Goal: Task Accomplishment & Management: Complete application form

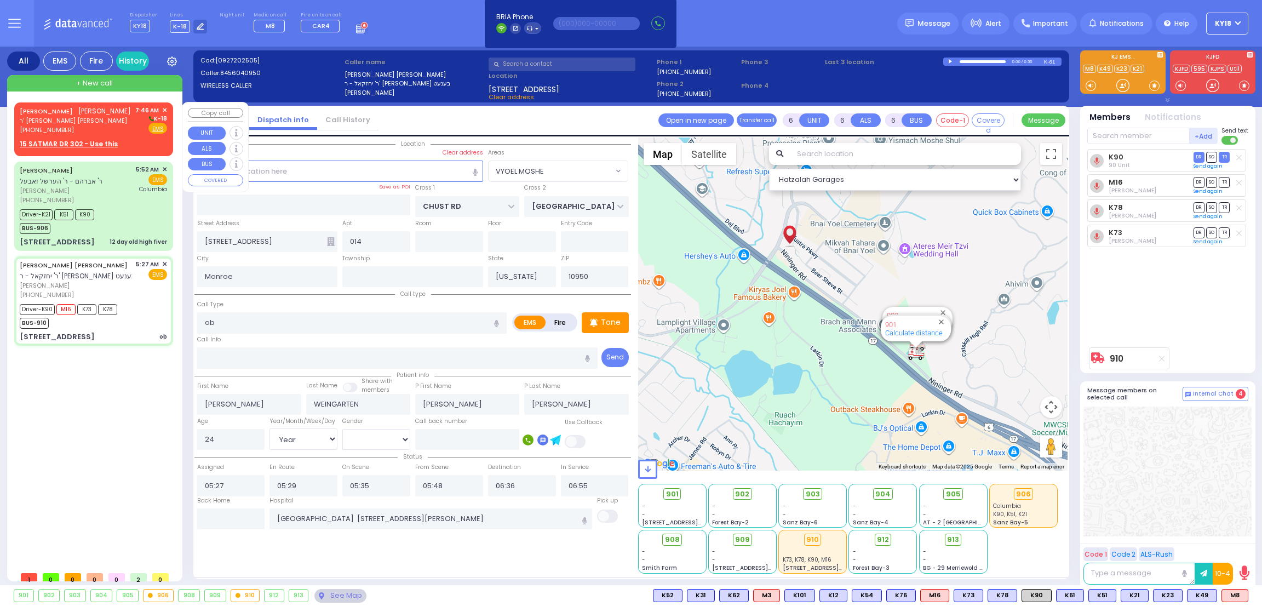
select select "VYOEL MOSHE"
select select "Year"
select select "[DEMOGRAPHIC_DATA]"
click at [88, 129] on div "[PHONE_NUMBER]" at bounding box center [75, 129] width 111 height 9
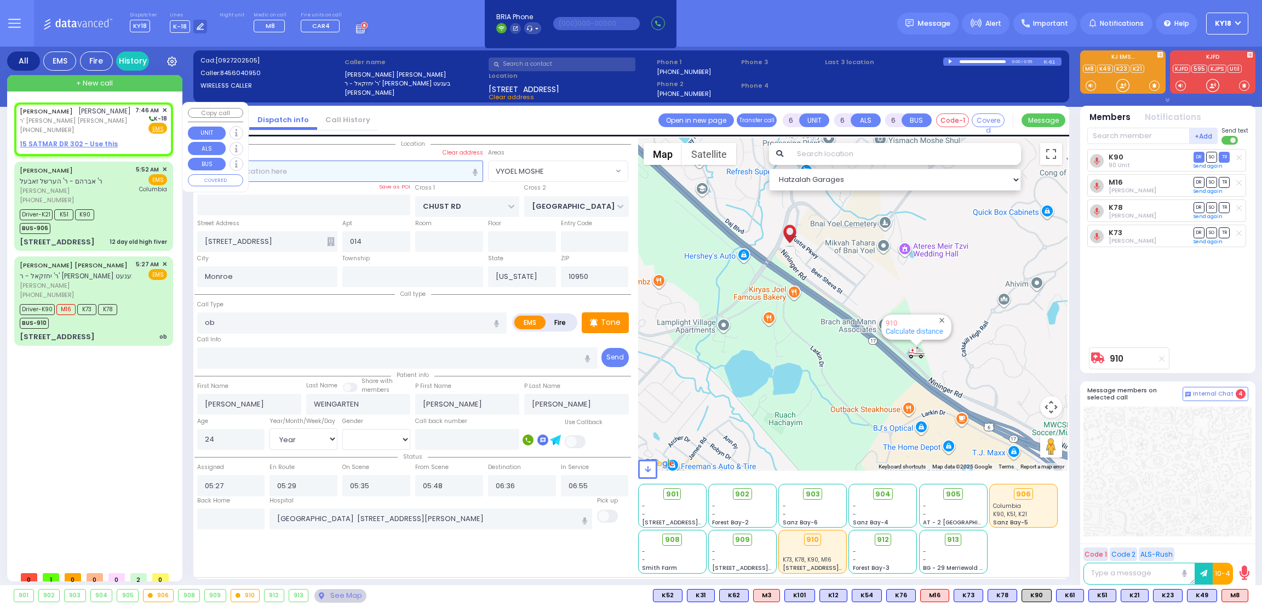
type input "2"
type input "1"
select select
radio input "true"
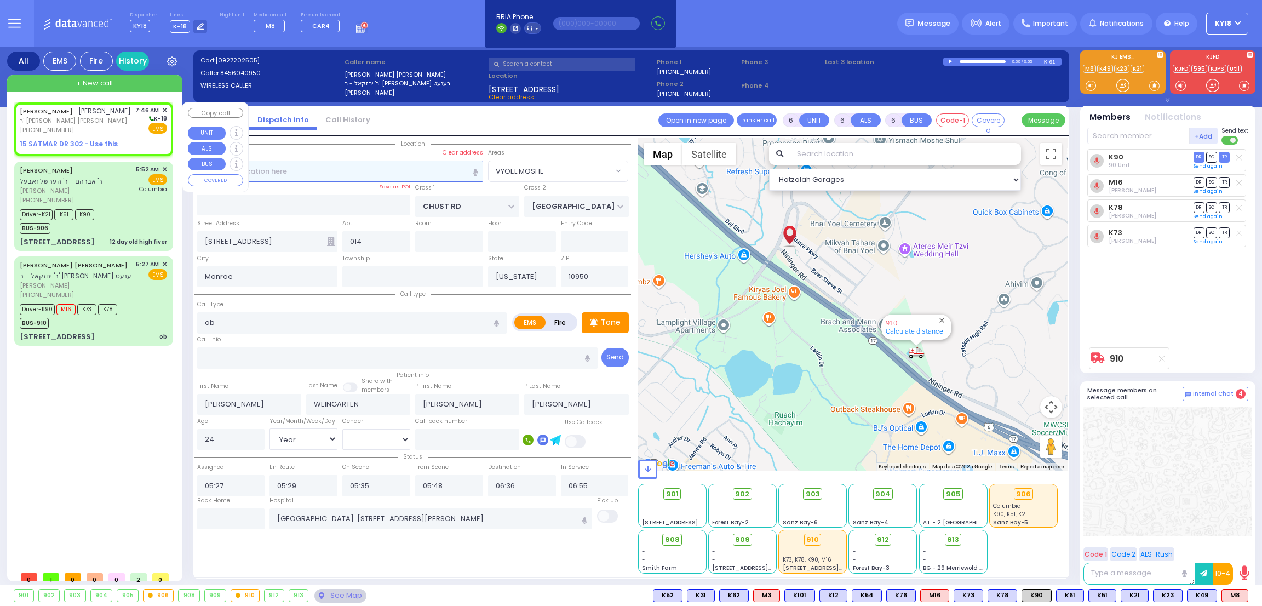
type input "[PERSON_NAME]"
select select
type input "07:46"
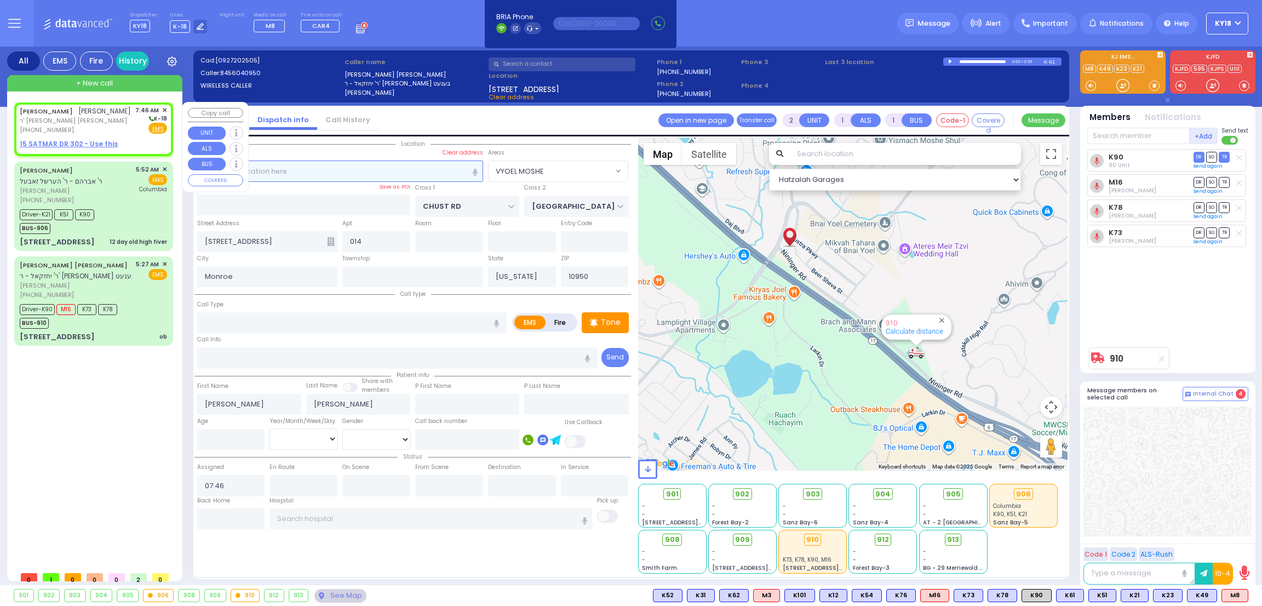
select select "Hatzalah Garages"
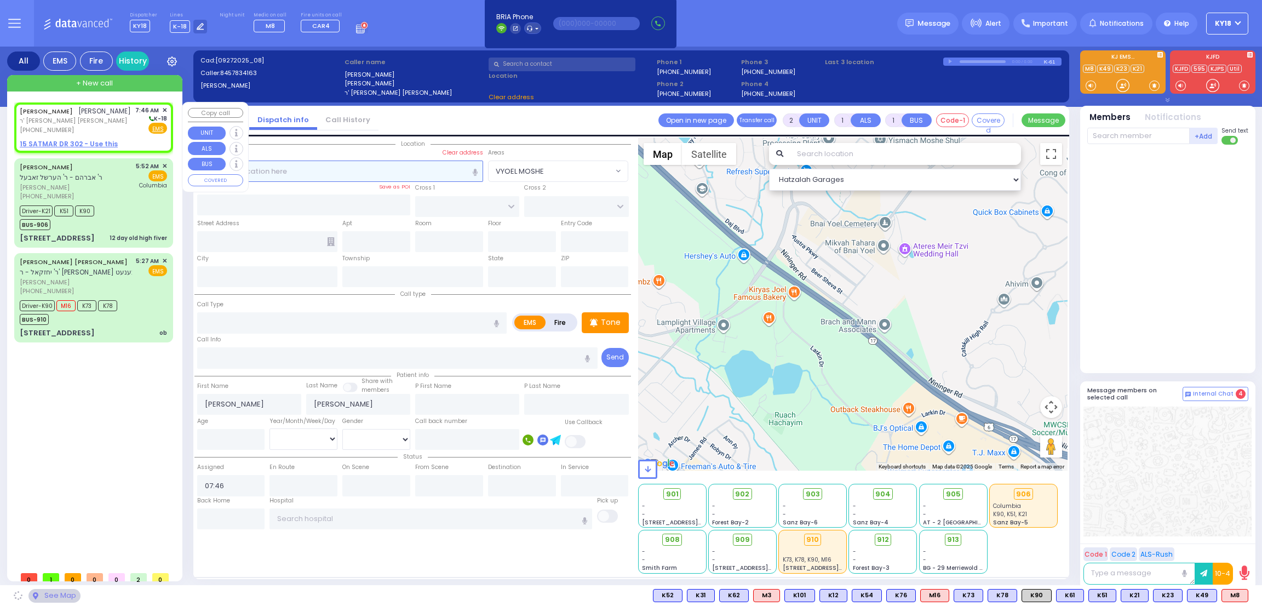
select select
radio input "true"
select select
select select "Hatzalah Garages"
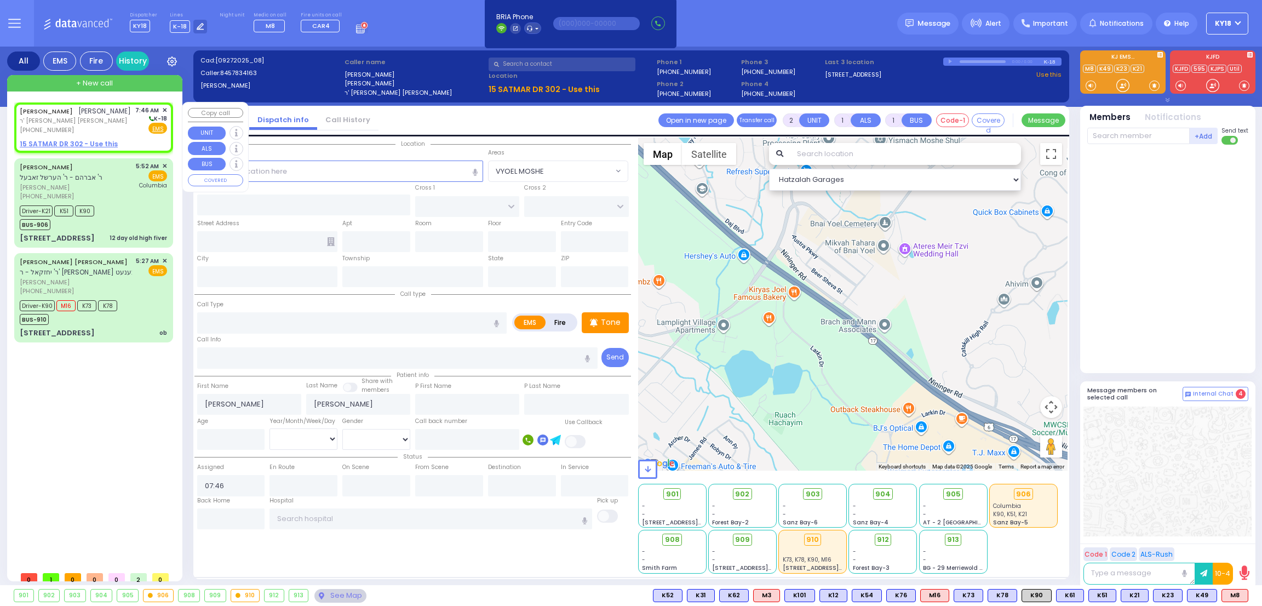
click at [71, 142] on u "15 SATMAR DR 302 - Use this" at bounding box center [69, 143] width 98 height 9
select select
radio input "true"
select select
select select "Hatzalah Garages"
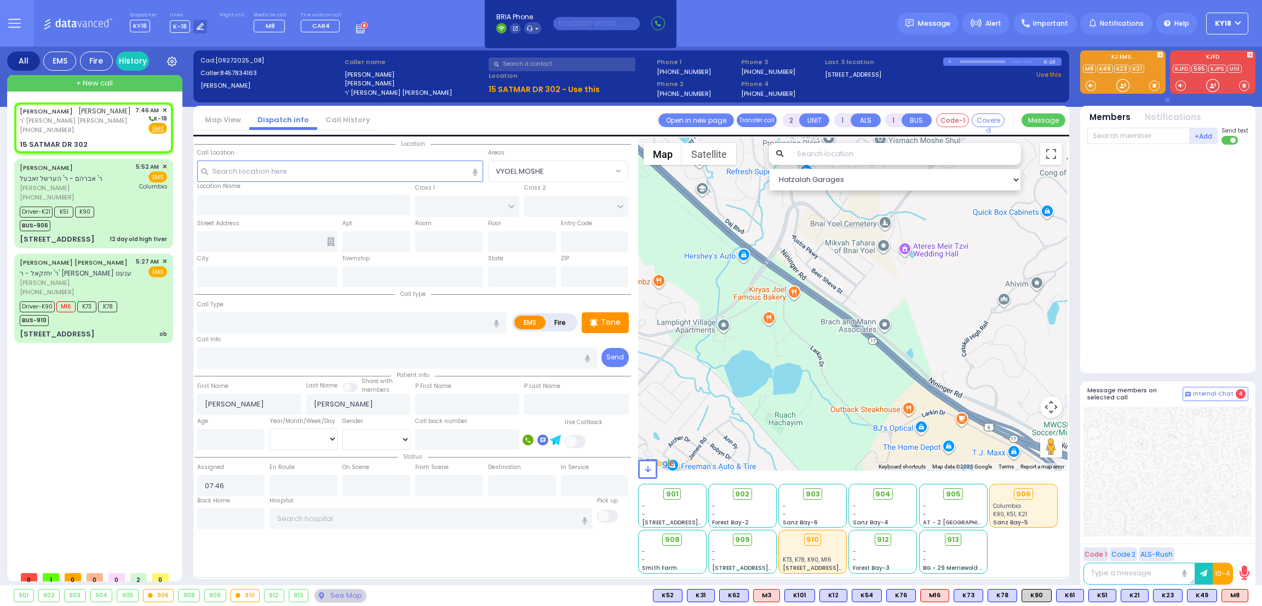
select select
radio input "true"
select select
select select "Hatzalah Garages"
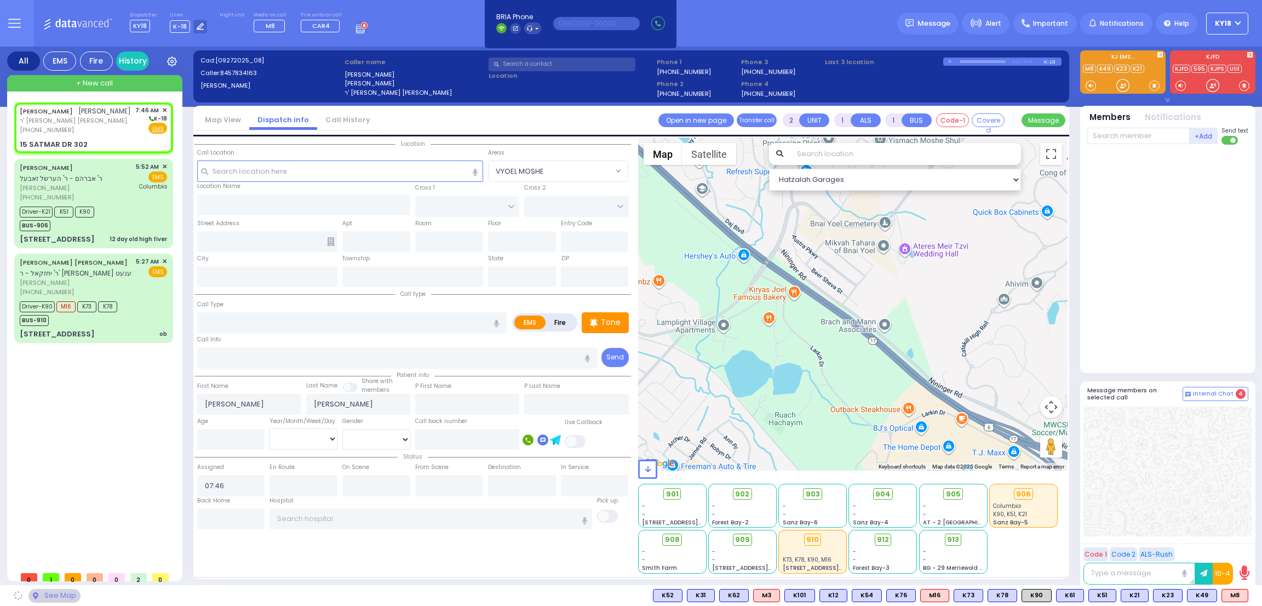
type input "SIGET COURT"
type input "ACRES RD"
type input "15 SATMAR DR"
type input "302"
type input "Monroe"
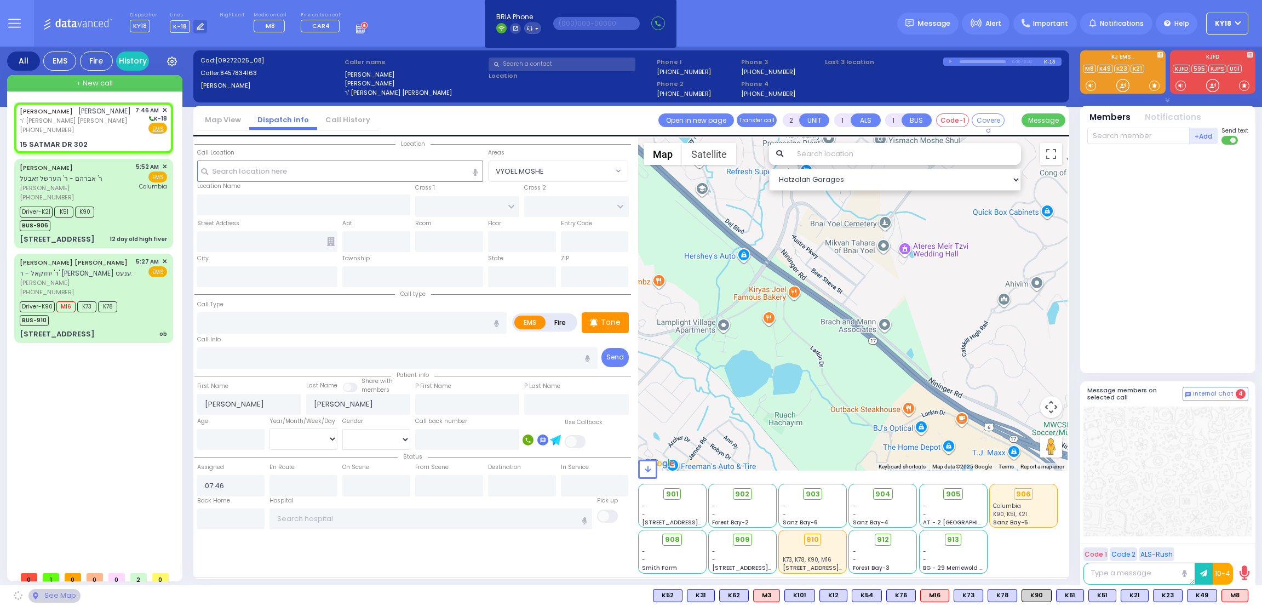
type input "[US_STATE]"
type input "10950"
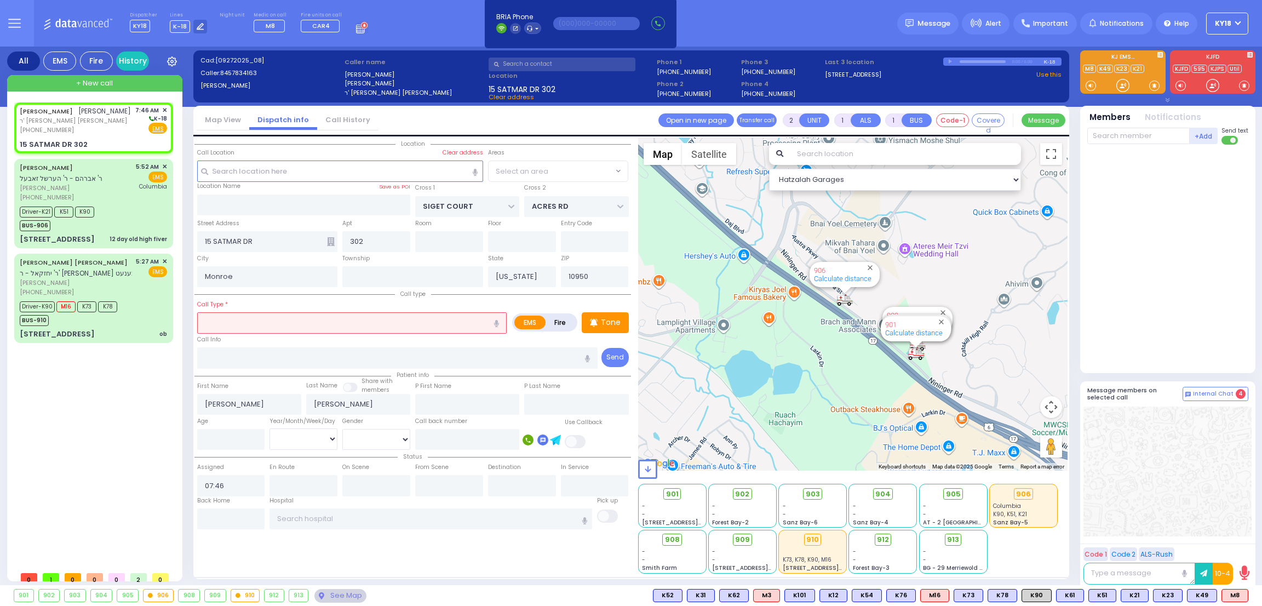
select select "SECTION 3"
click at [251, 321] on input "text" at bounding box center [351, 322] width 309 height 21
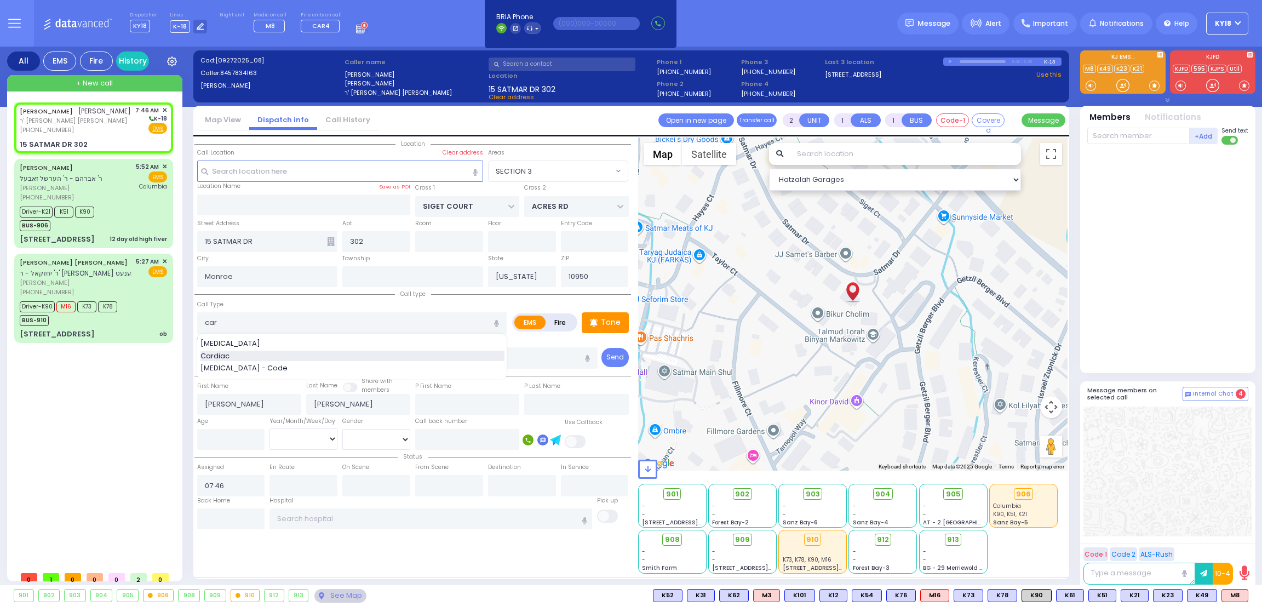
click at [216, 355] on span "Cardiac" at bounding box center [216, 356] width 33 height 11
type input "Cardiac"
type input "1"
type input "C"
select select
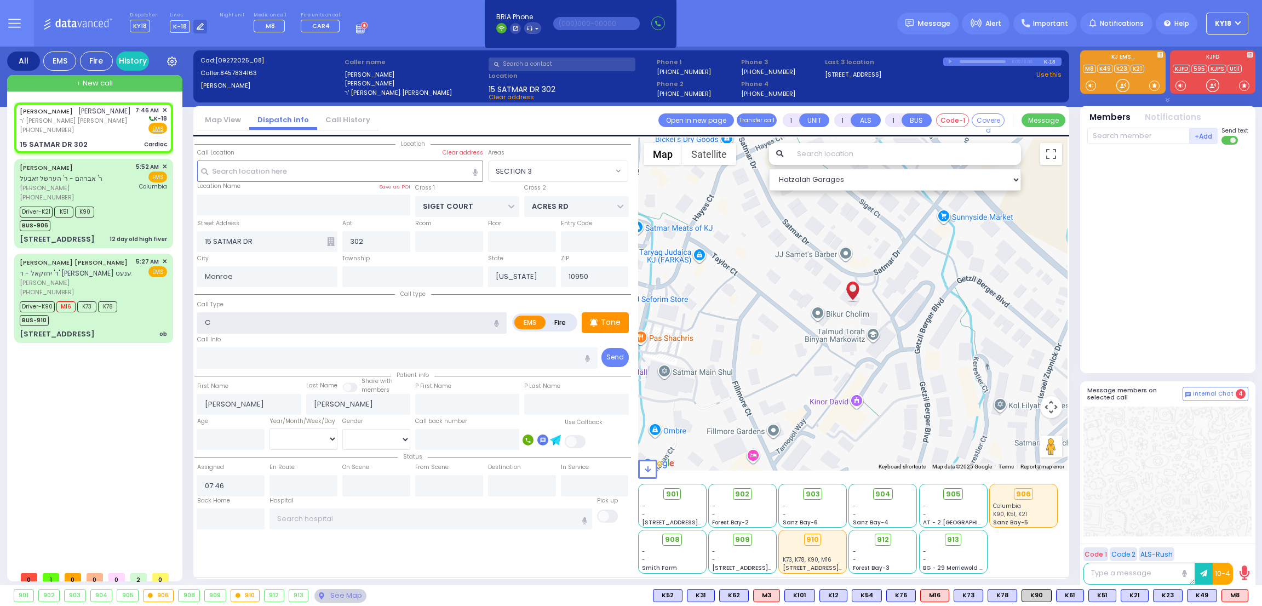
radio input "true"
select select
select select "Hatzalah Garages"
select select "SECTION 3"
click at [226, 342] on span "[MEDICAL_DATA]" at bounding box center [232, 343] width 64 height 11
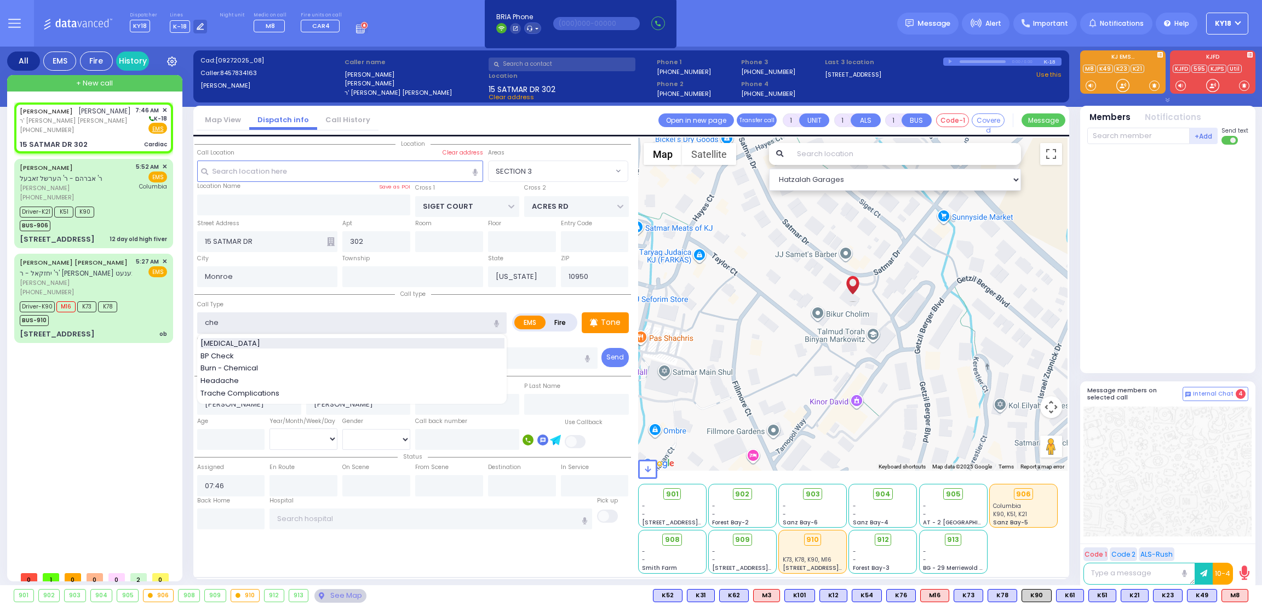
type input "[MEDICAL_DATA]"
type input "2"
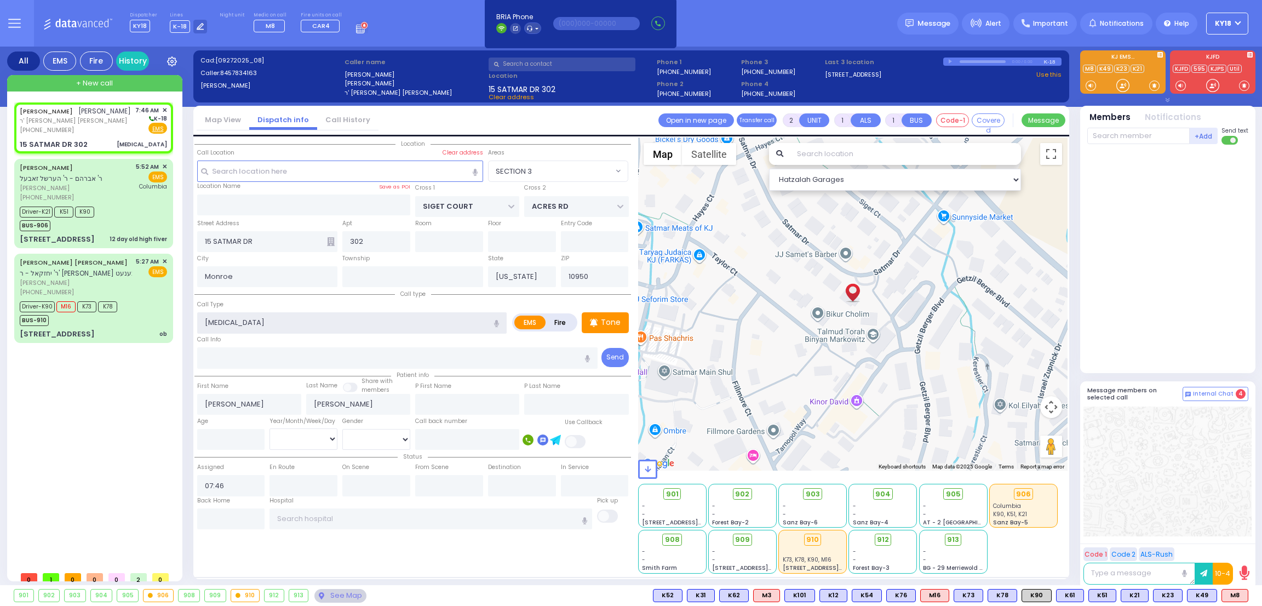
select select
radio input "true"
select select
select select "Hatzalah Garages"
select select "SECTION 3"
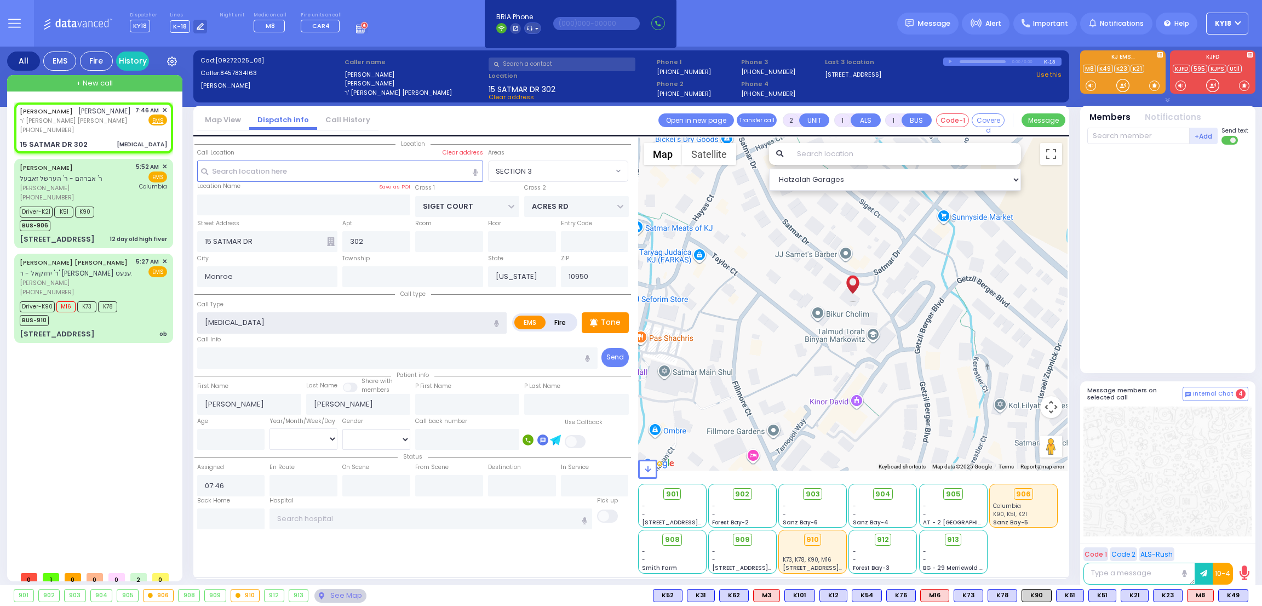
select select
radio input "true"
select select
select select "Hatzalah Garages"
select select "SECTION 3"
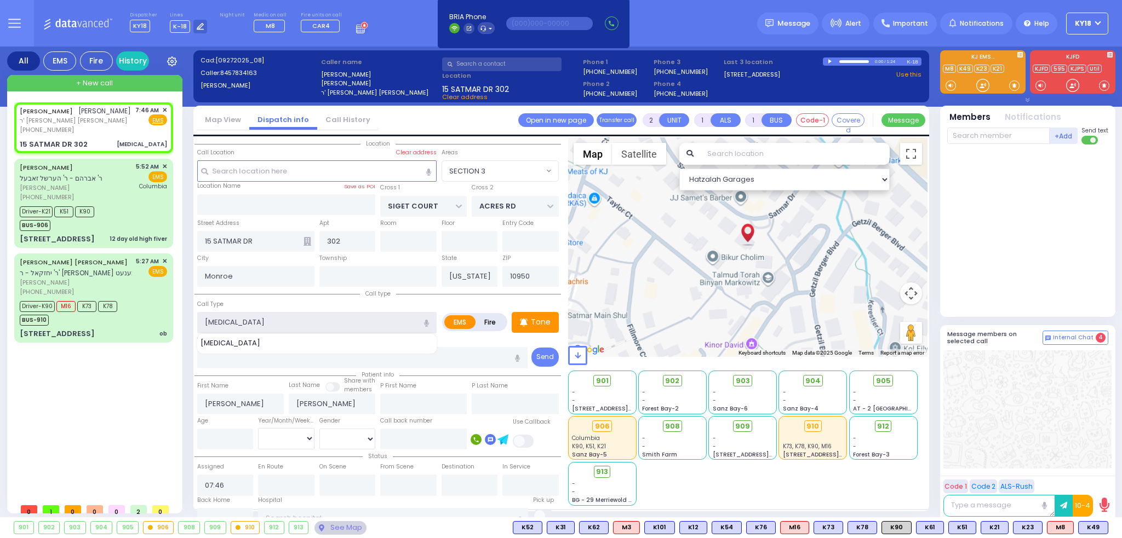
select select
radio input "true"
select select
select select "Hatzalah Garages"
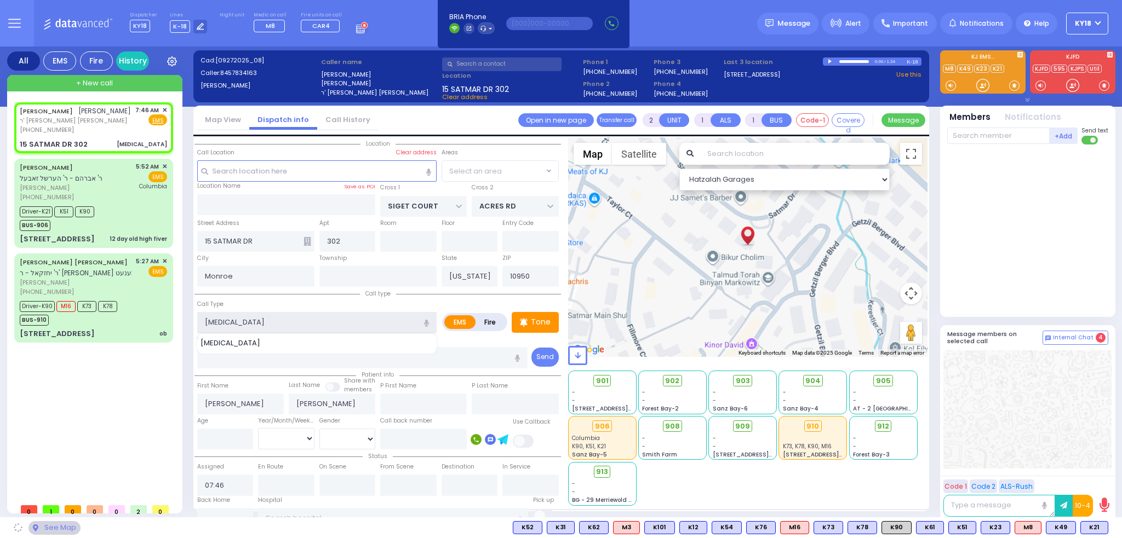
select select "SECTION 3"
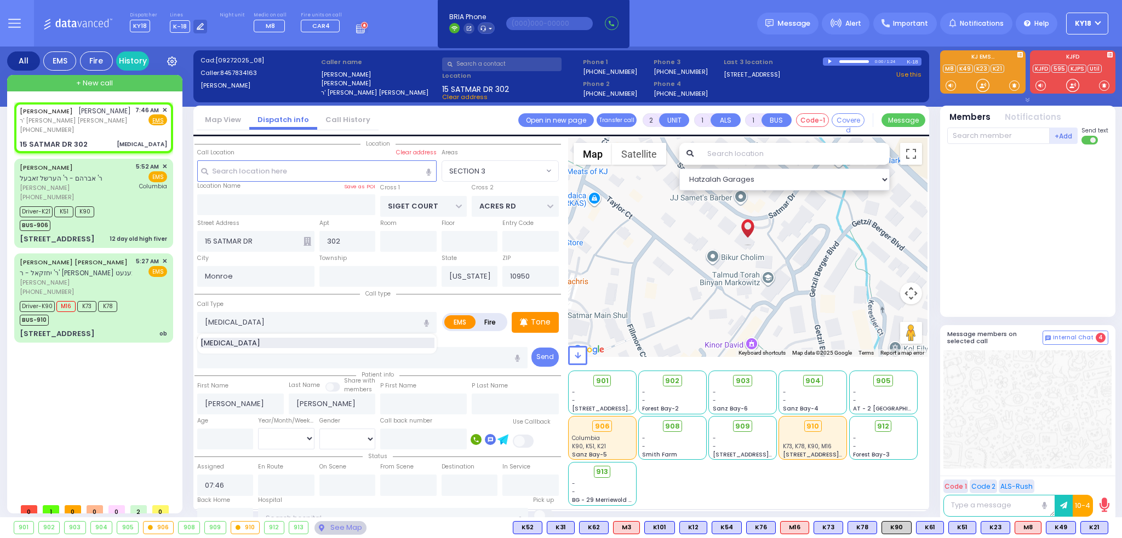
click at [232, 342] on span "[MEDICAL_DATA]" at bounding box center [232, 343] width 64 height 11
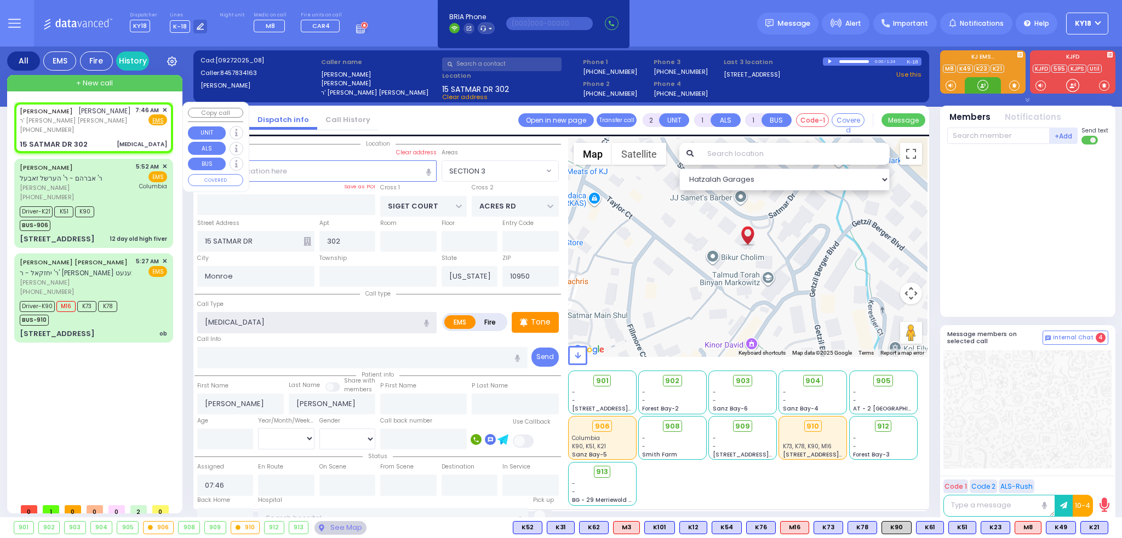
select select
radio input "true"
select select
select select "Hatzalah Garages"
select select "SECTION 3"
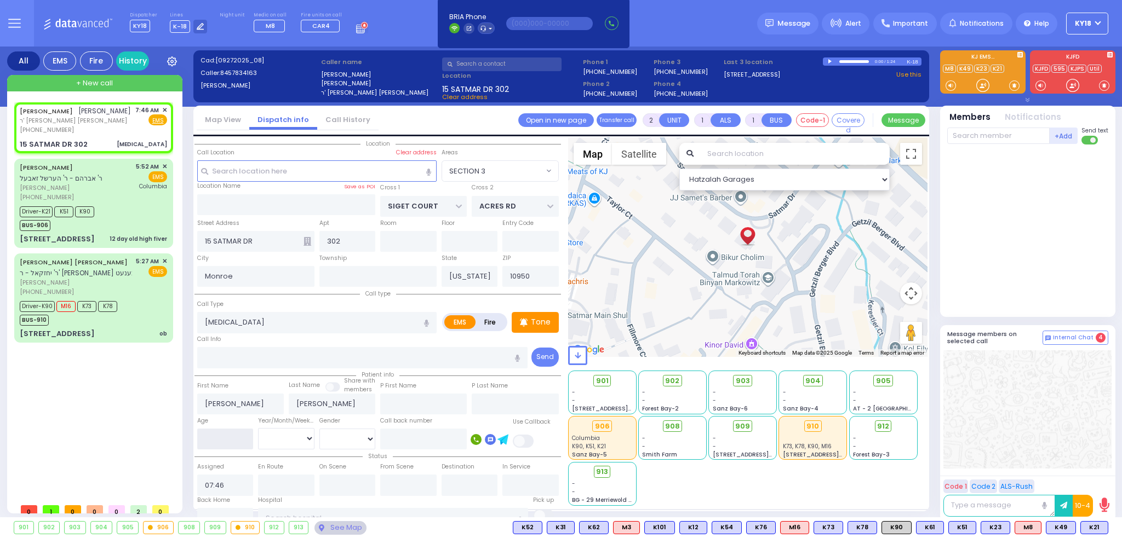
click at [229, 446] on input "number" at bounding box center [225, 439] width 56 height 21
select select
radio input "true"
select select
select select "Hatzalah Garages"
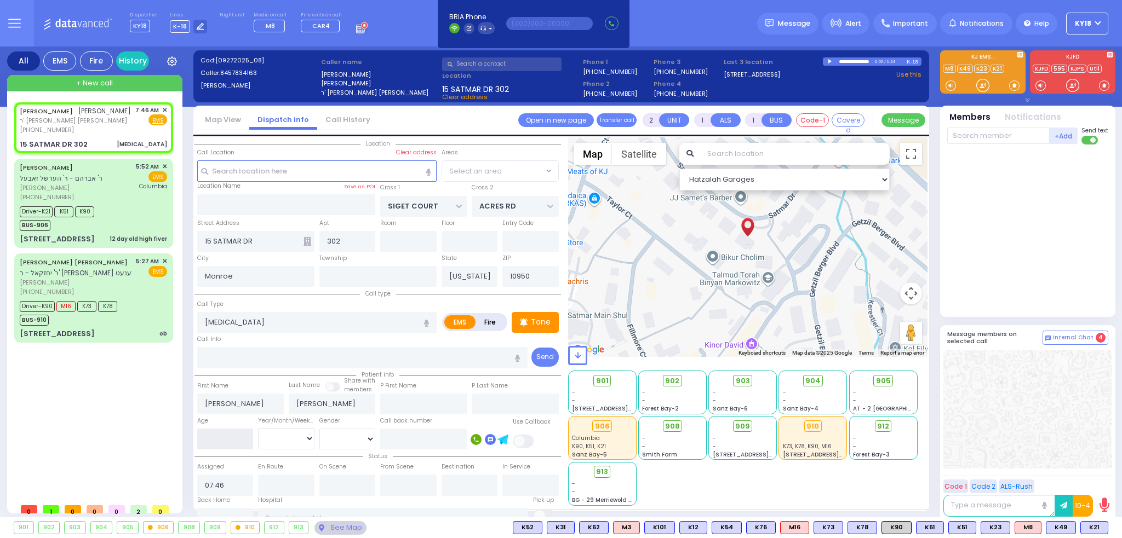
select select "SECTION 3"
click at [89, 125] on div "[PHONE_NUMBER]" at bounding box center [75, 129] width 111 height 9
select select
radio input "true"
select select
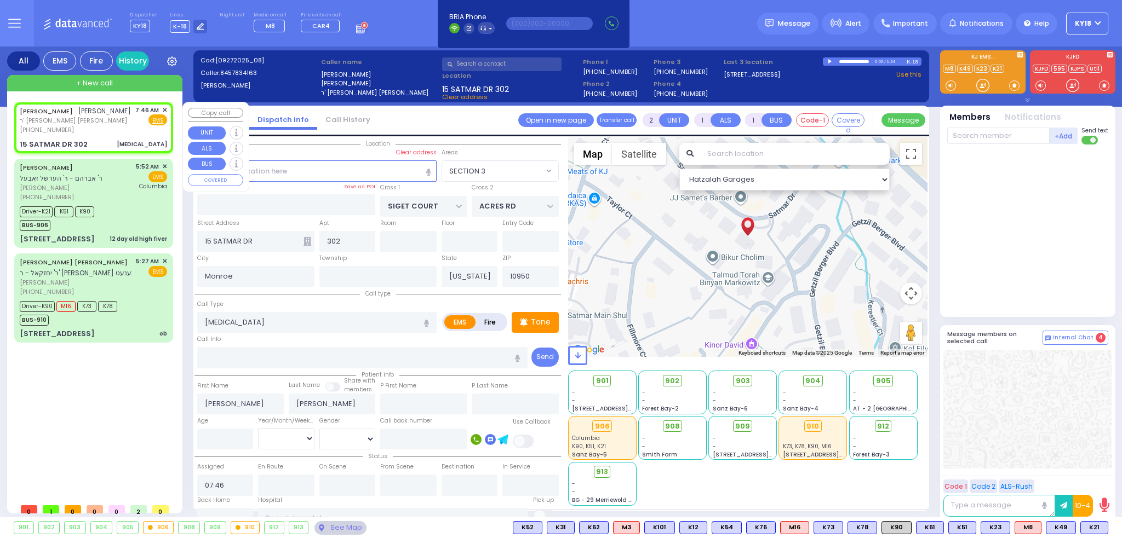
select select "Hatzalah Garages"
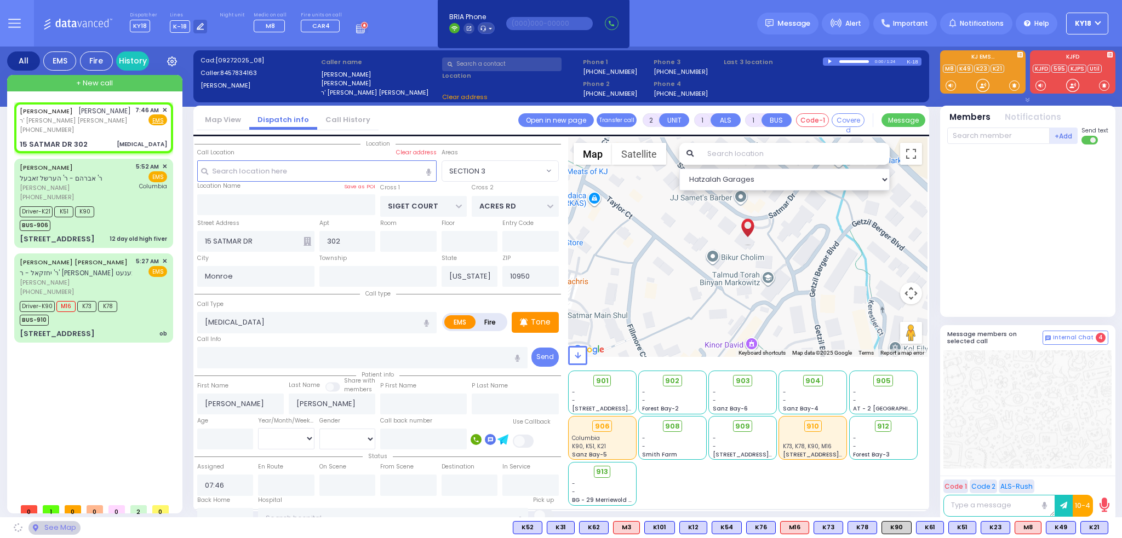
select select
radio input "true"
select select
select select "Hatzalah Garages"
select select "SECTION 3"
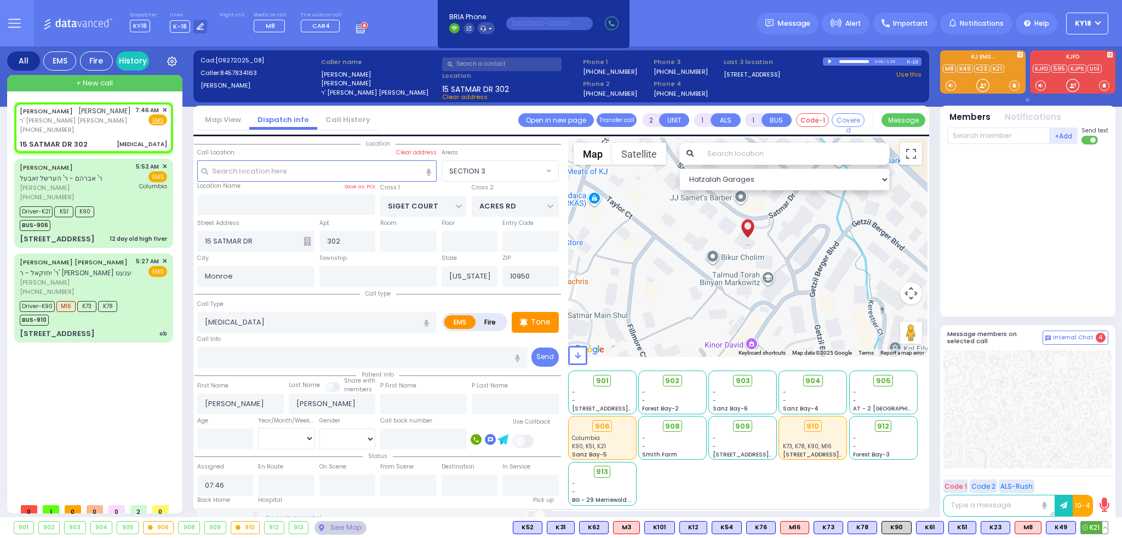
click at [1094, 530] on span "K21" at bounding box center [1094, 528] width 27 height 12
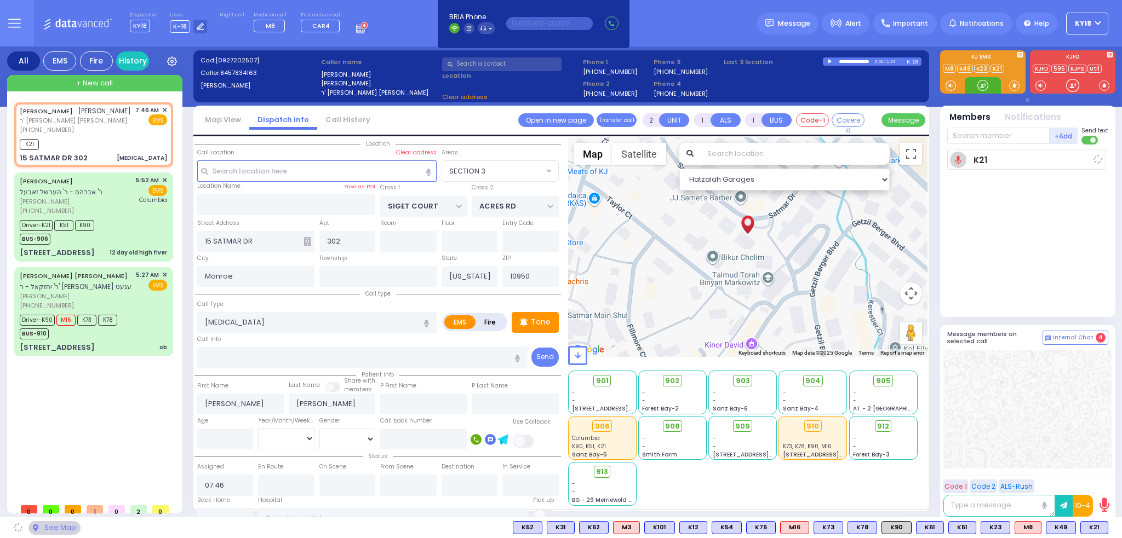
select select
radio input "true"
select select
type input "07:48"
select select "Hatzalah Garages"
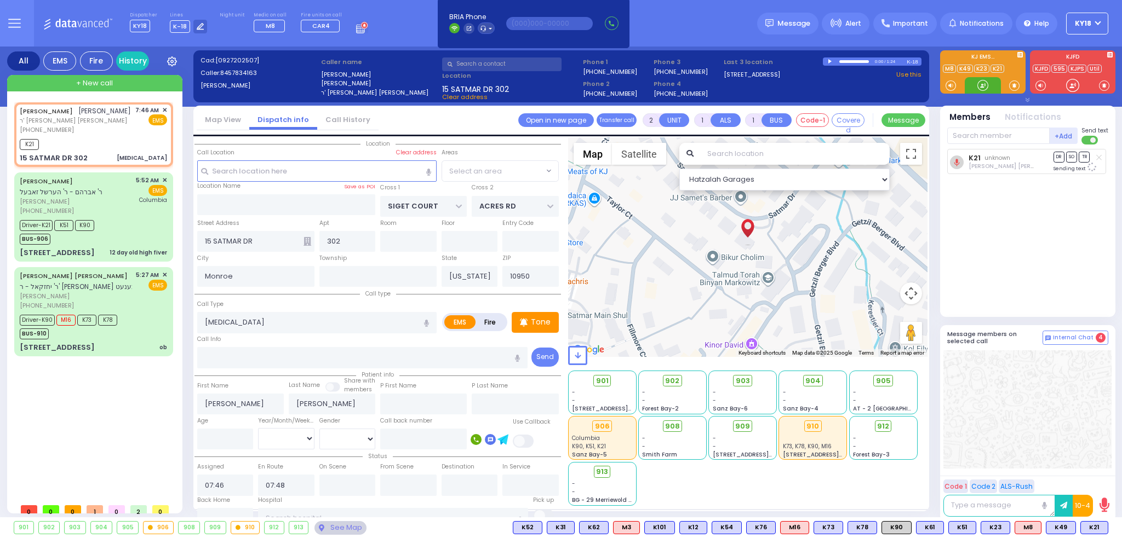
select select "SECTION 3"
click at [961, 529] on span "K51" at bounding box center [962, 528] width 27 height 12
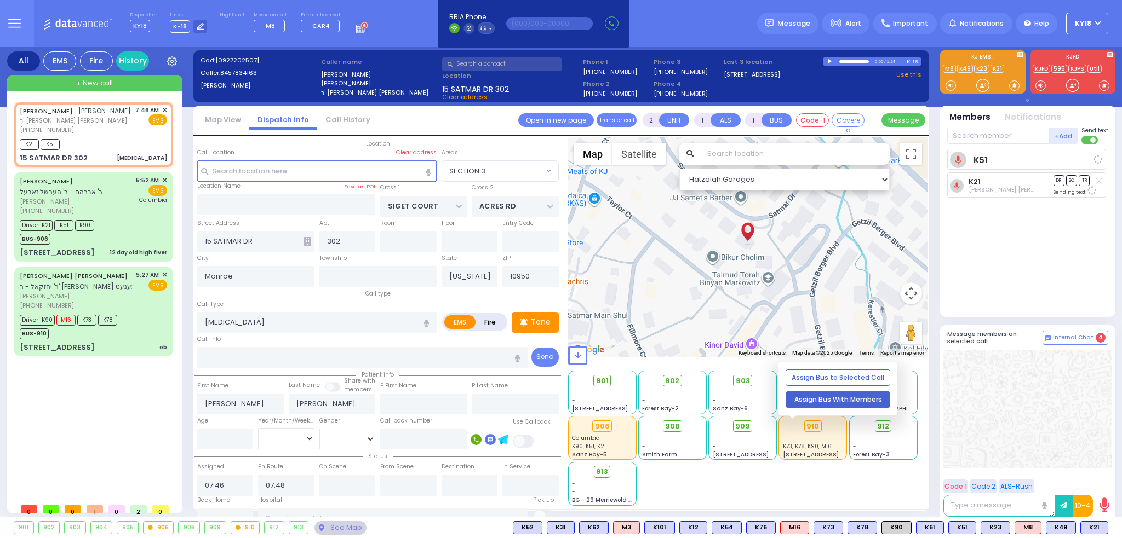
select select
radio input "true"
select select
select select "Hatzalah Garages"
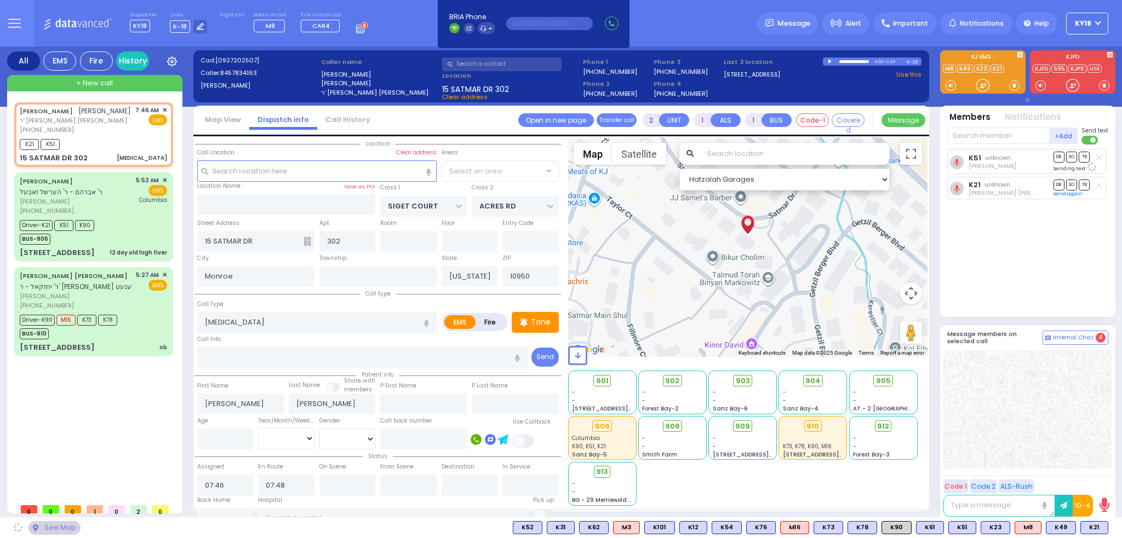
select select "SECTION 3"
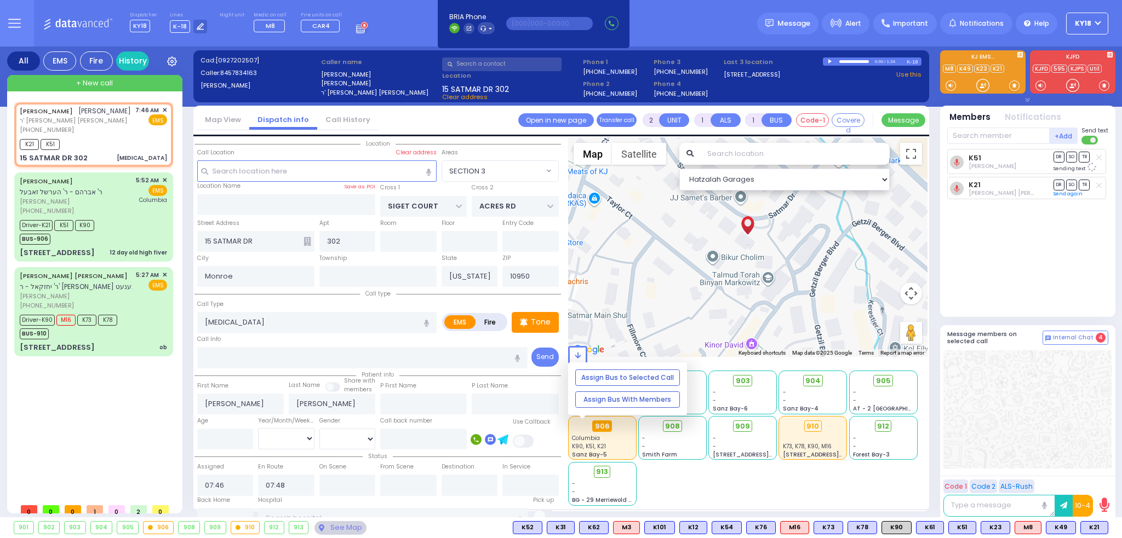
click at [601, 432] on div "906" at bounding box center [602, 427] width 20 height 12
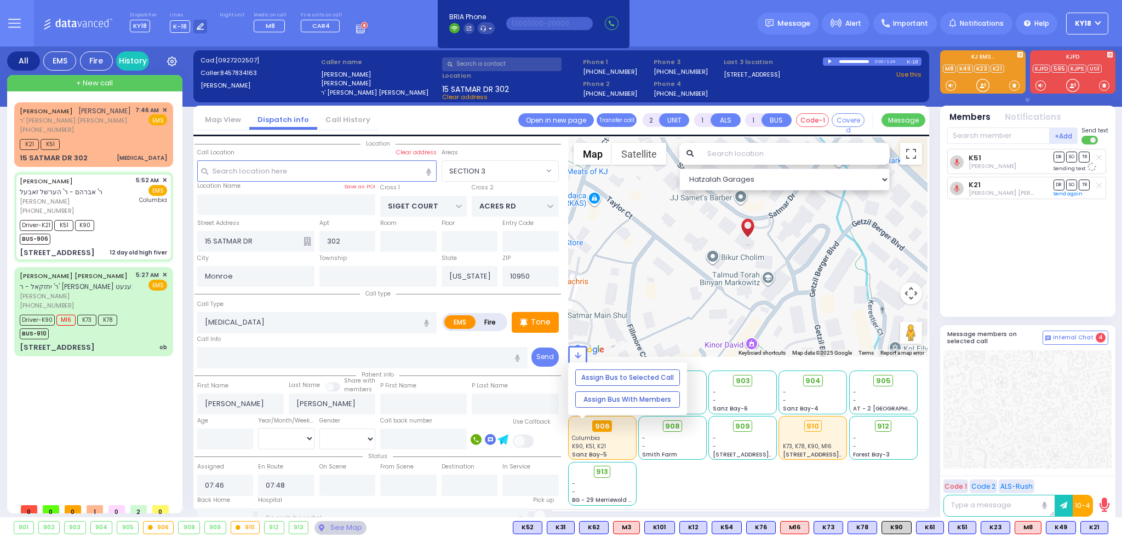
type input "6"
select select
type input "12 day old high fiver"
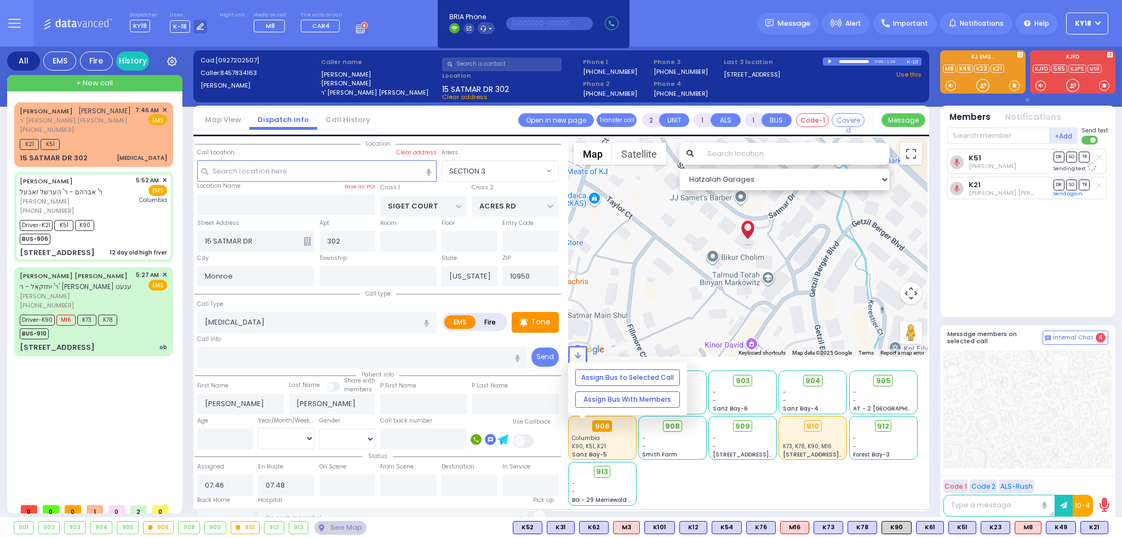
radio input "true"
type input "[PERSON_NAME]"
type input "GOLDBERGER"
type input "Miri"
type input "[PERSON_NAME]"
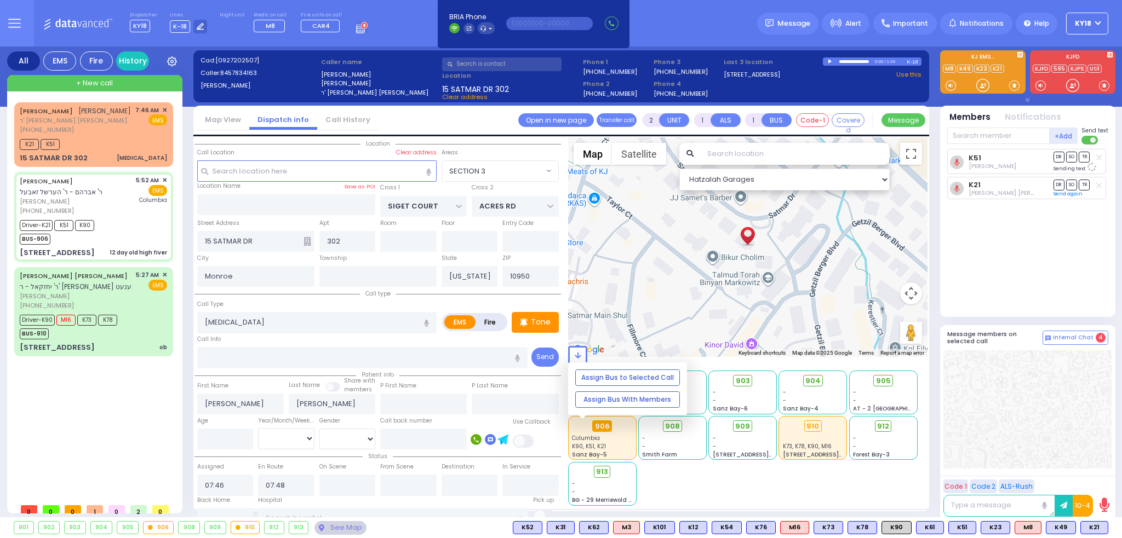
type input "13"
select select "Day"
select select "[DEMOGRAPHIC_DATA]"
type input "05:52"
type input "05:55"
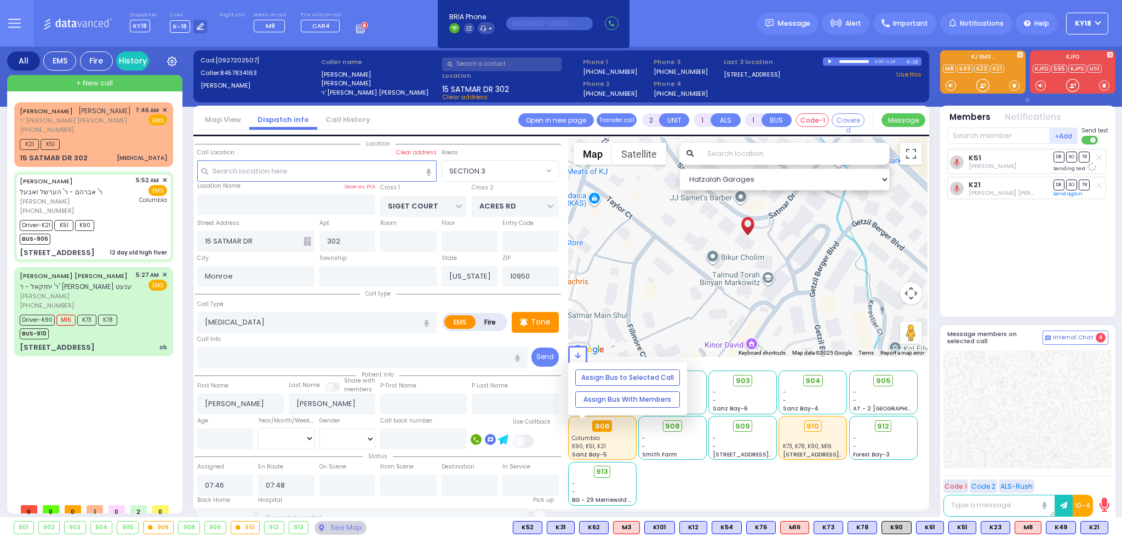
type input "05:56"
type input "06:02"
type input "06:30"
type input "06:45"
type input "[US_STATE][GEOGRAPHIC_DATA]- [GEOGRAPHIC_DATA]"
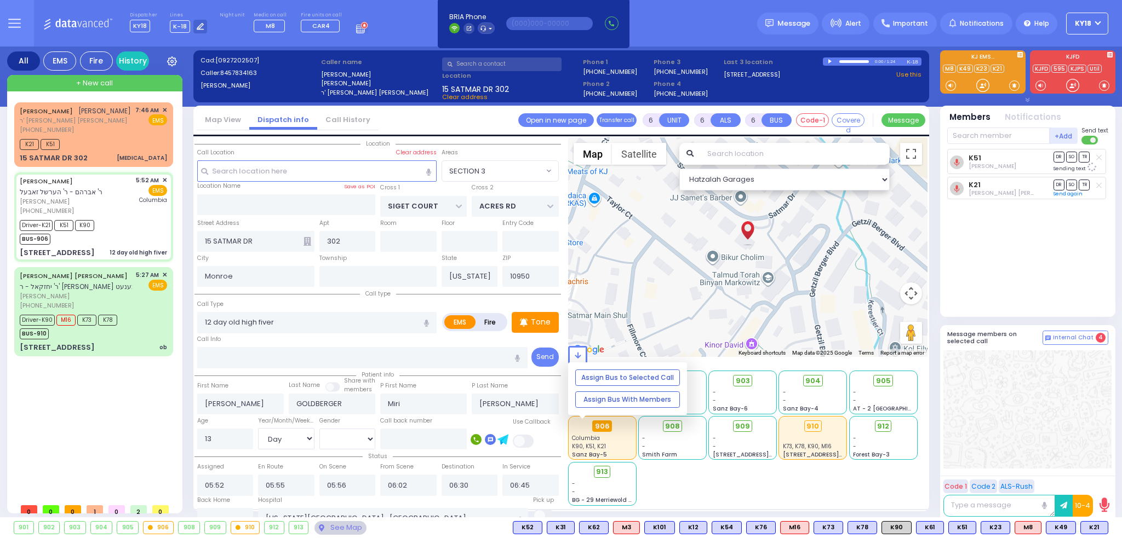
select select "Hatzalah Garages"
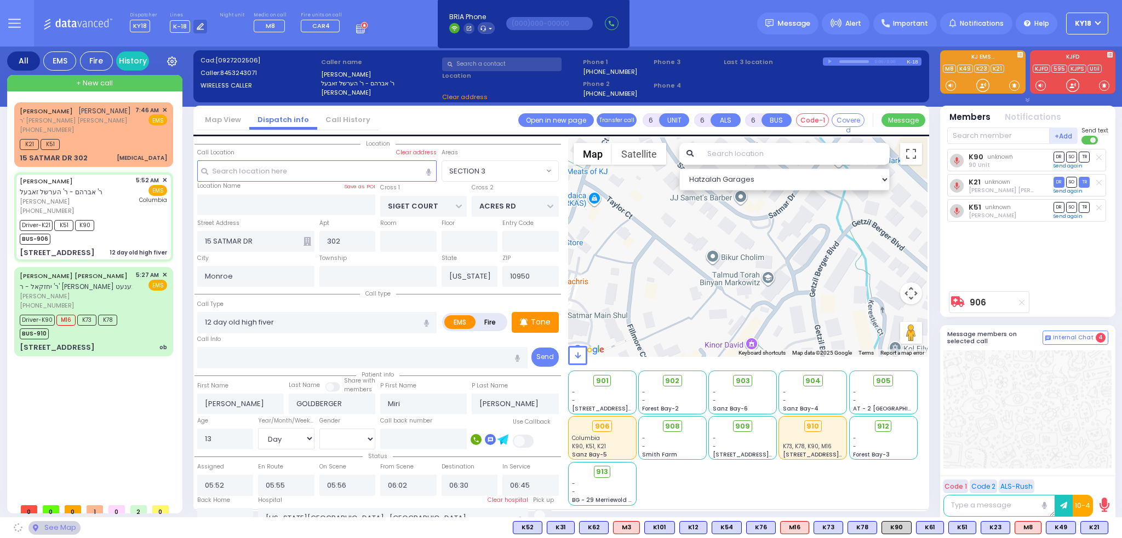
type input "LIZENSK BLVD"
type input "FOREST RD"
type input "[STREET_ADDRESS]"
type input "203"
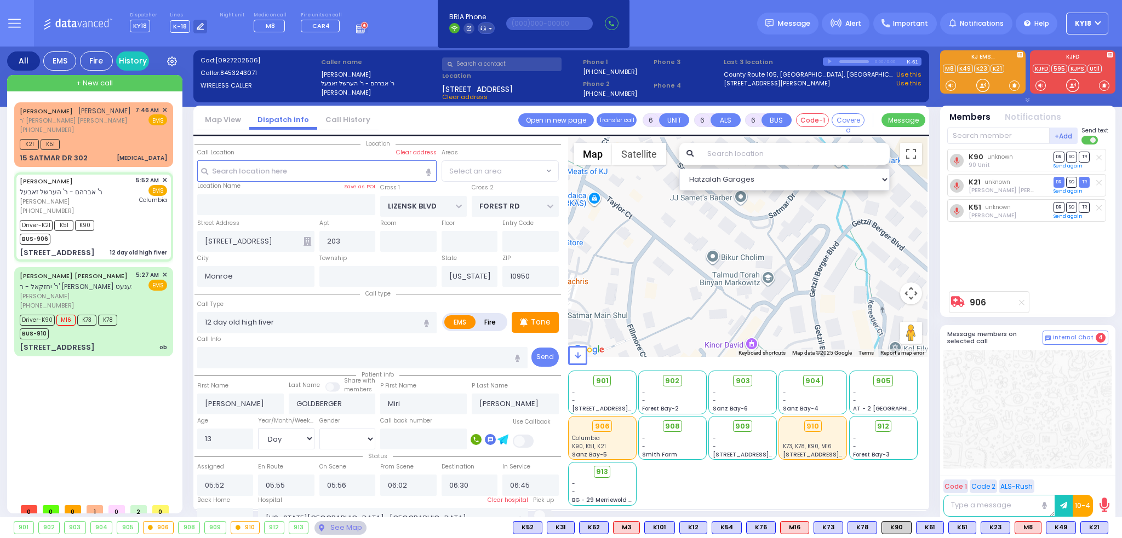
select select "SECTION 2"
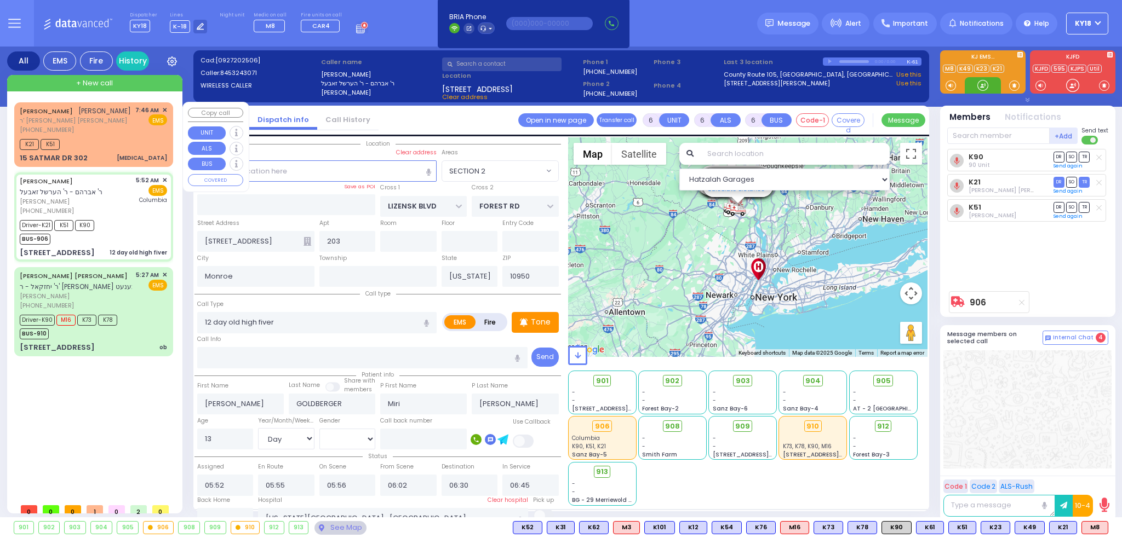
click at [98, 142] on div "K21 K51" at bounding box center [93, 143] width 147 height 14
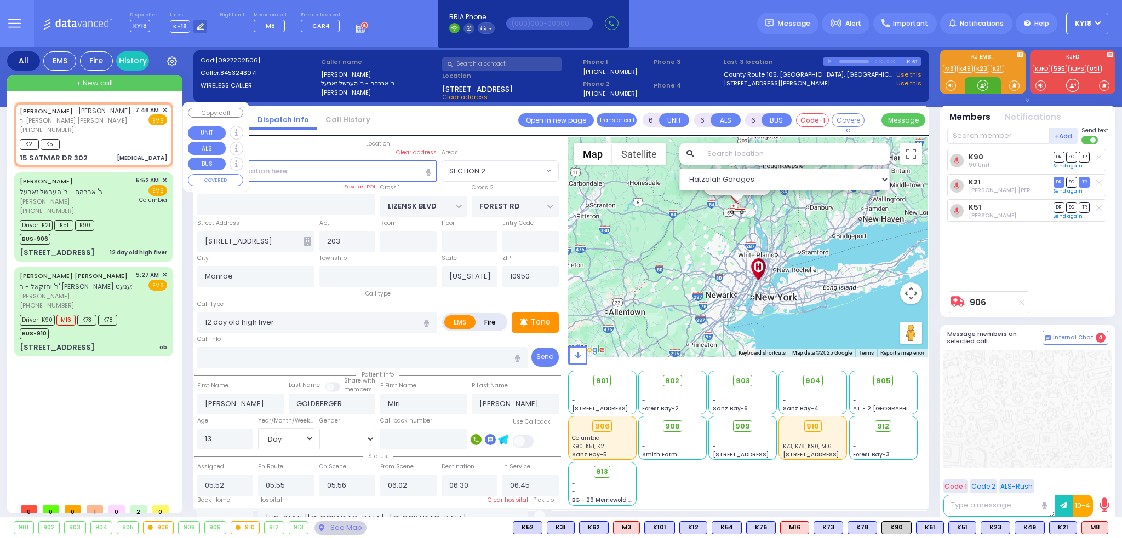
type input "2"
type input "1"
select select
type input "[MEDICAL_DATA]"
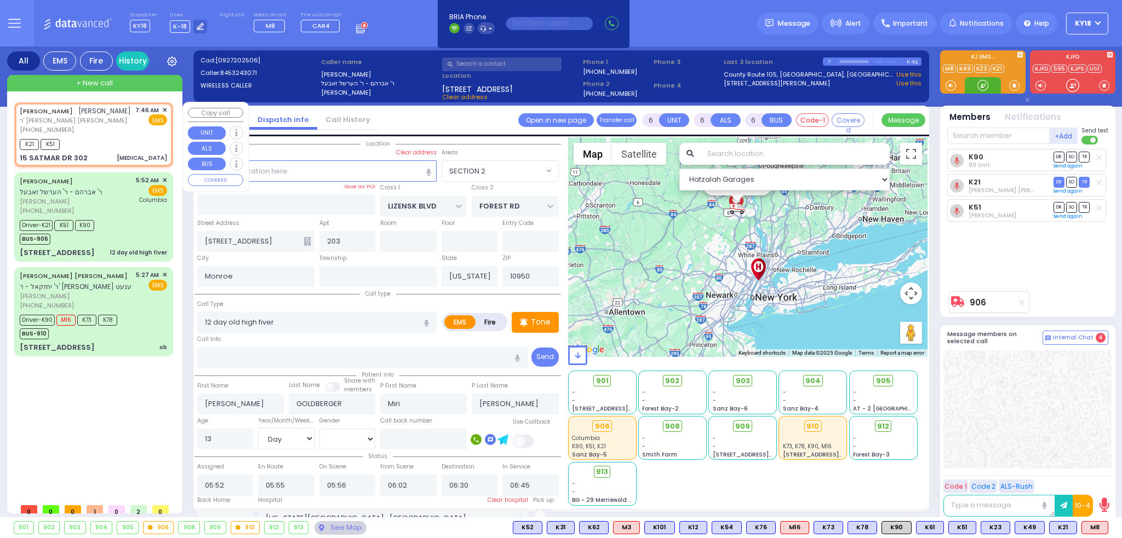
radio input "true"
type input "[PERSON_NAME]"
select select
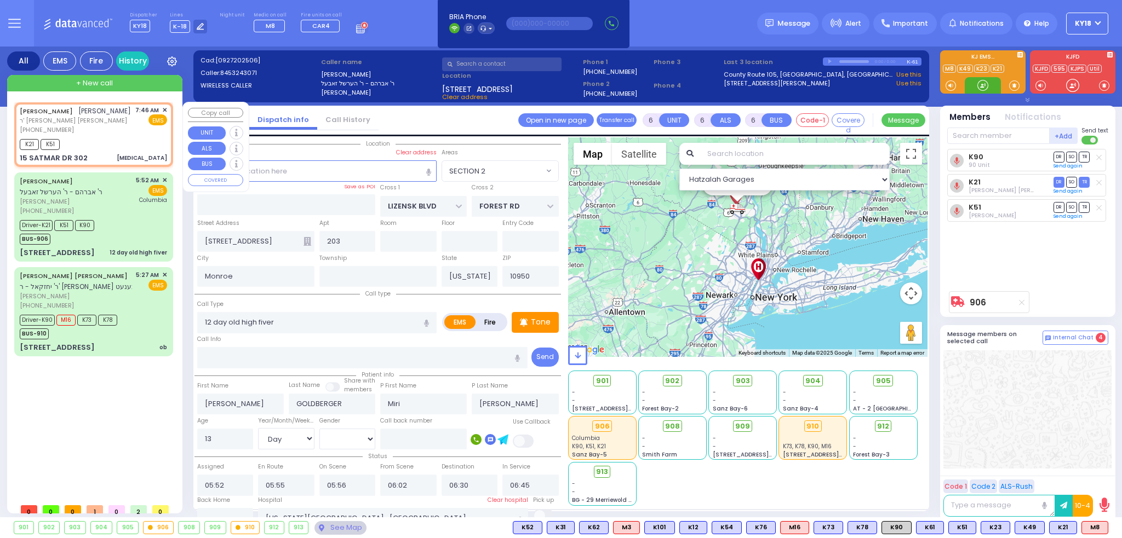
type input "07:46"
type input "07:48"
select select "Hatzalah Garages"
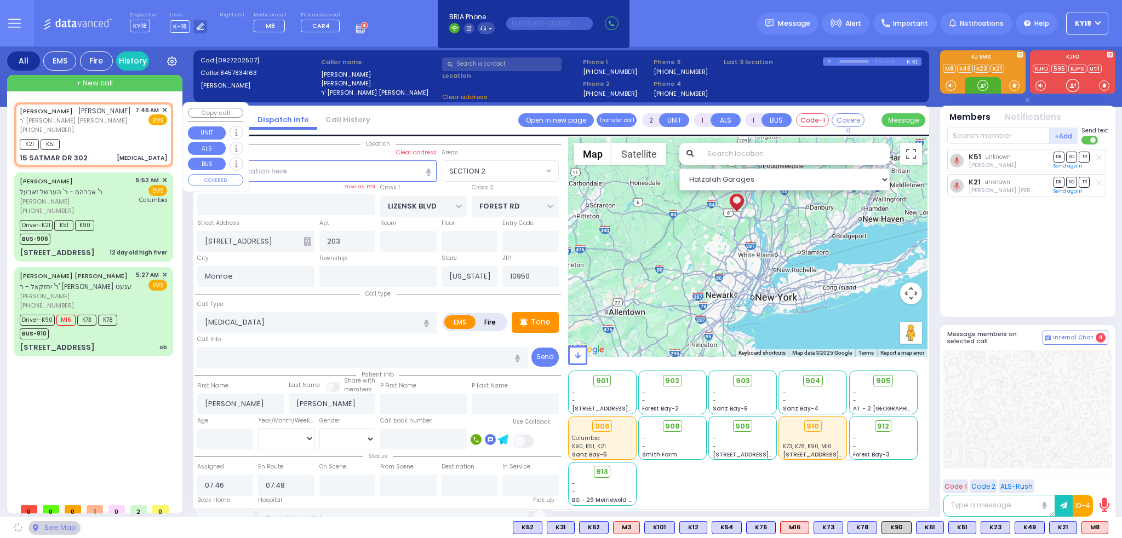
type input "SIGET COURT"
type input "ACRES RD"
type input "15 SATMAR DR"
type input "302"
select select "SECTION 3"
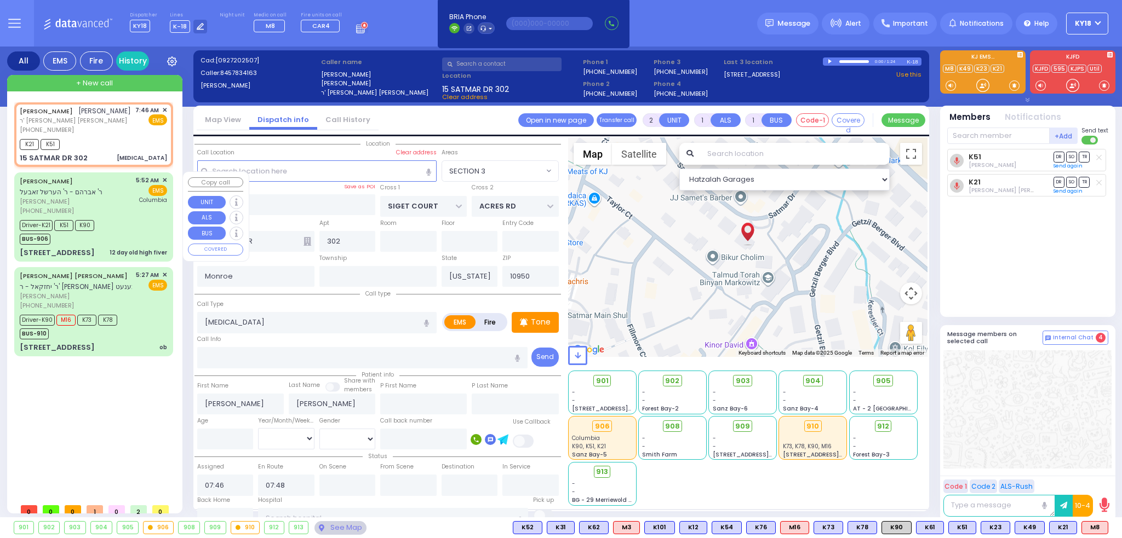
click at [119, 234] on div "Driver-K21 K51 K90 BUS-906" at bounding box center [93, 230] width 147 height 27
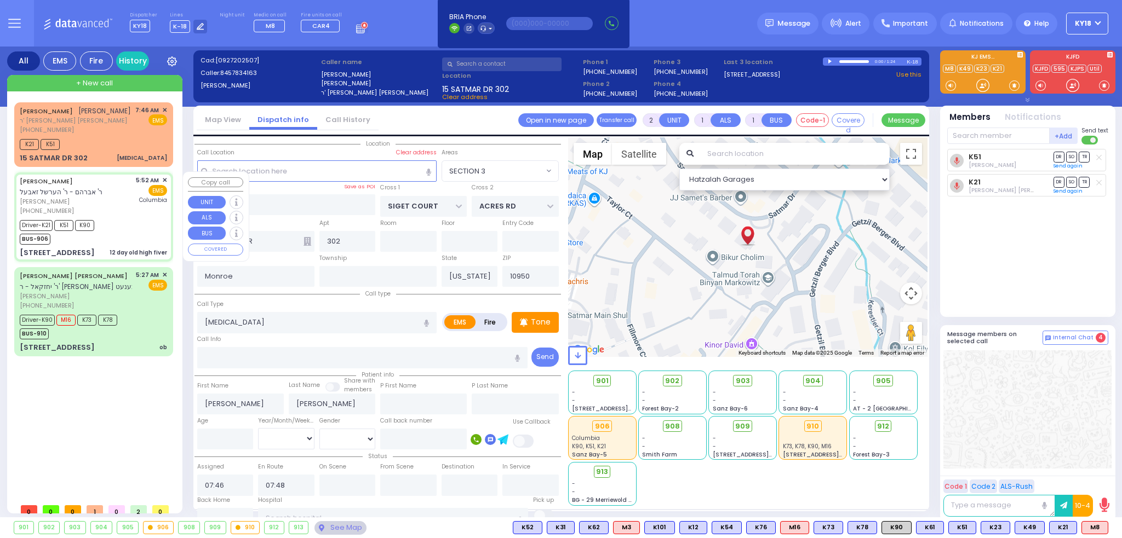
type input "6"
select select
type input "12 day old high fiver"
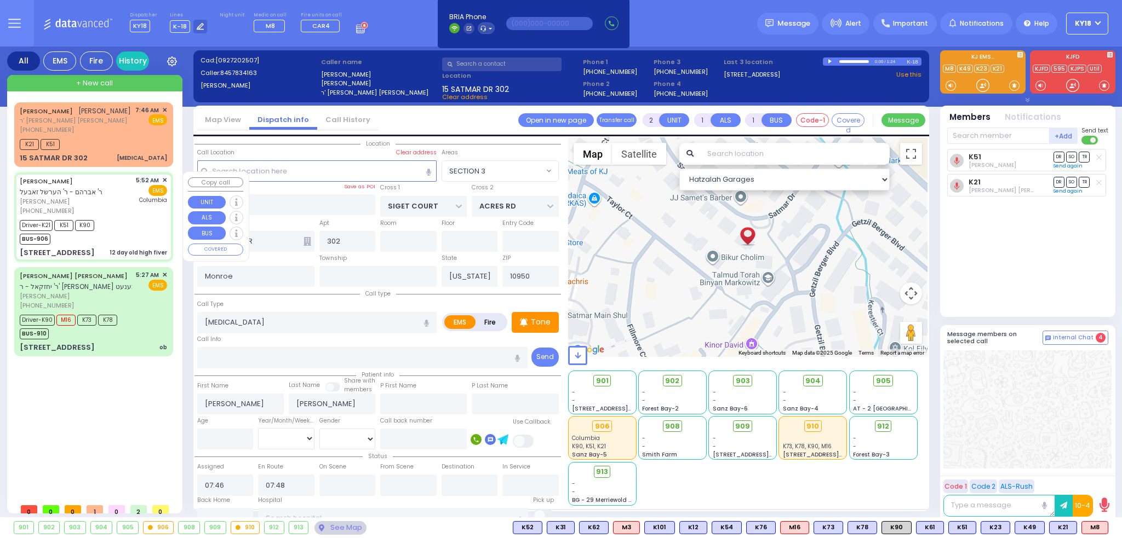
radio input "true"
type input "[PERSON_NAME]"
type input "GOLDBERGER"
type input "Miri"
type input "[PERSON_NAME]"
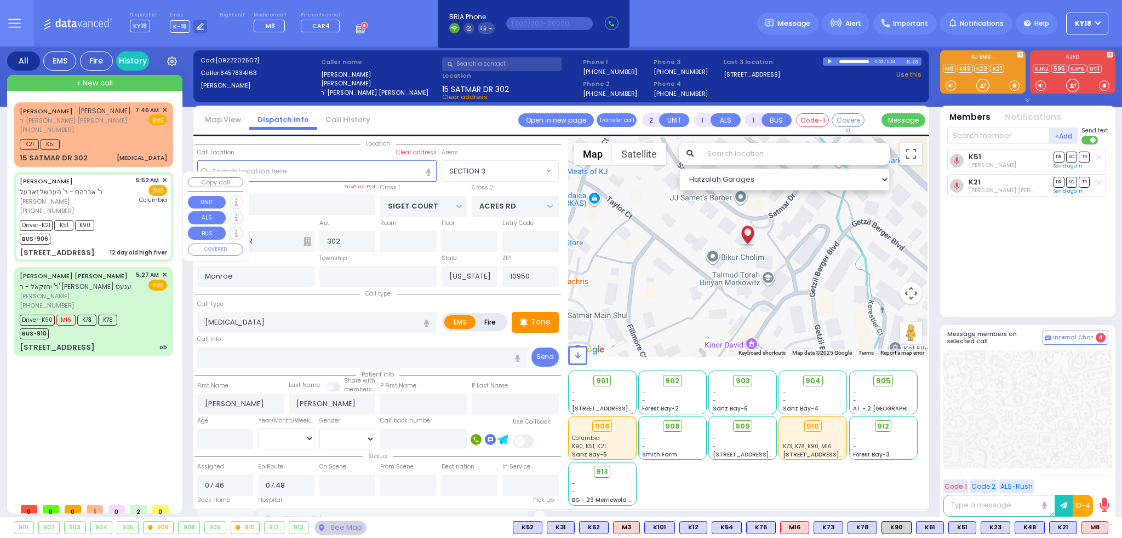
type input "13"
select select "Day"
select select "[DEMOGRAPHIC_DATA]"
type input "05:52"
type input "05:55"
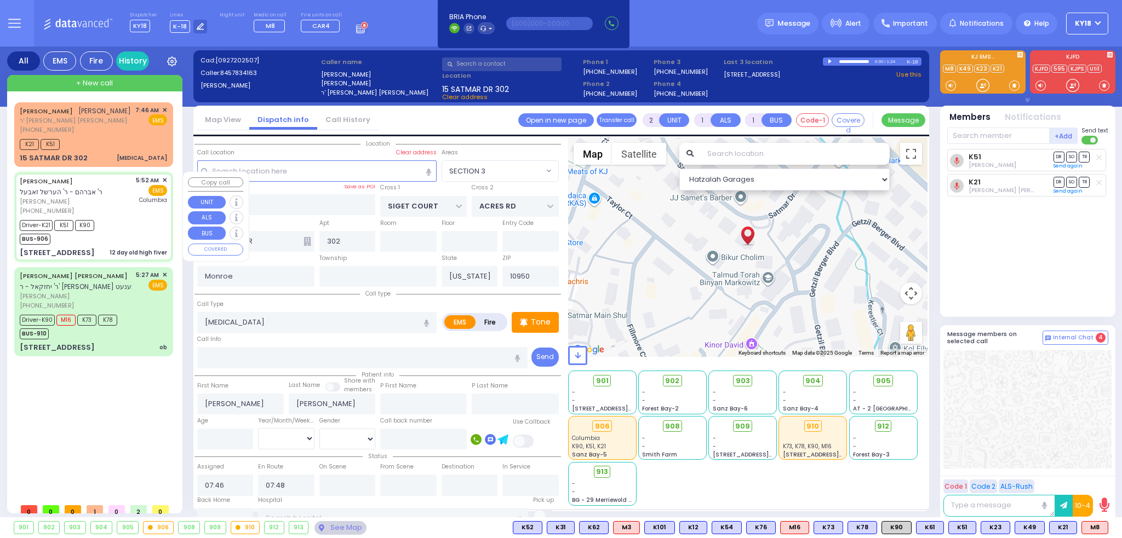
type input "05:56"
type input "06:02"
type input "06:30"
type input "06:45"
type input "[US_STATE][GEOGRAPHIC_DATA]- [GEOGRAPHIC_DATA]"
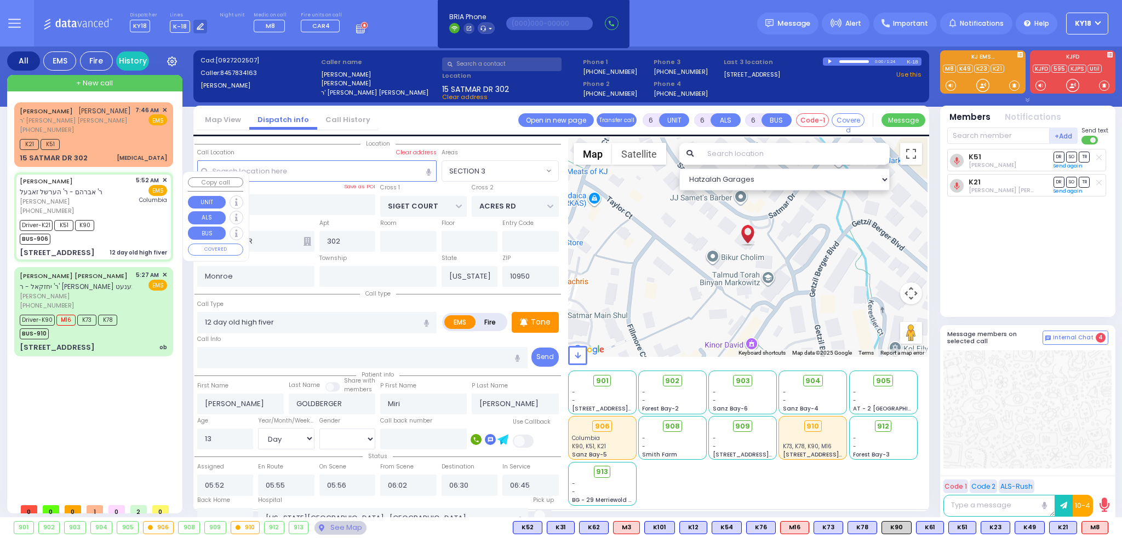
type input "LIZENSK BLVD"
type input "FOREST RD"
type input "[STREET_ADDRESS]"
type input "203"
select select "Hatzalah Garages"
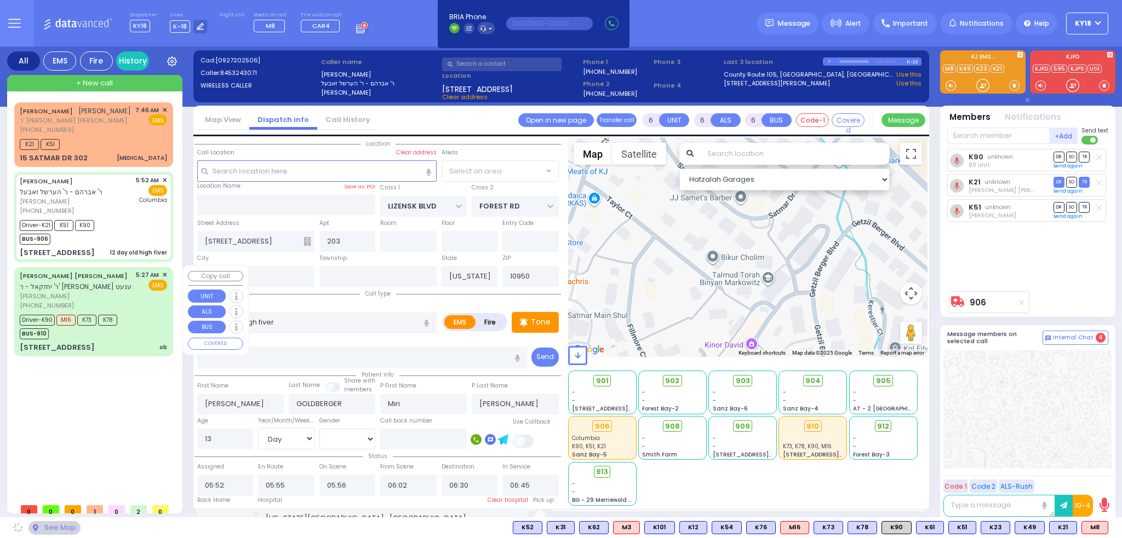
select select "SECTION 2"
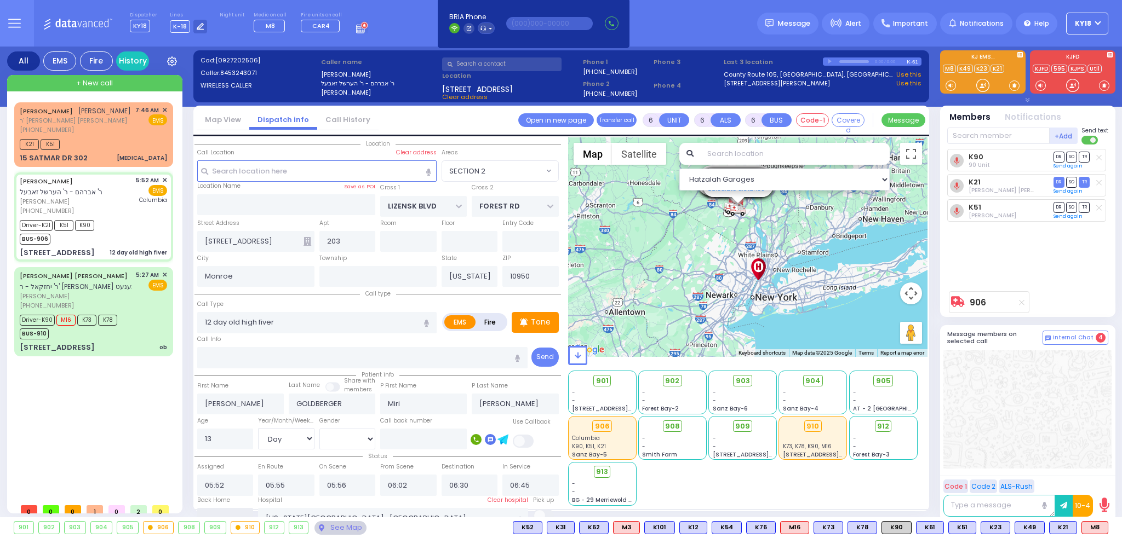
click at [238, 513] on input "text" at bounding box center [225, 518] width 56 height 21
type input "07:49"
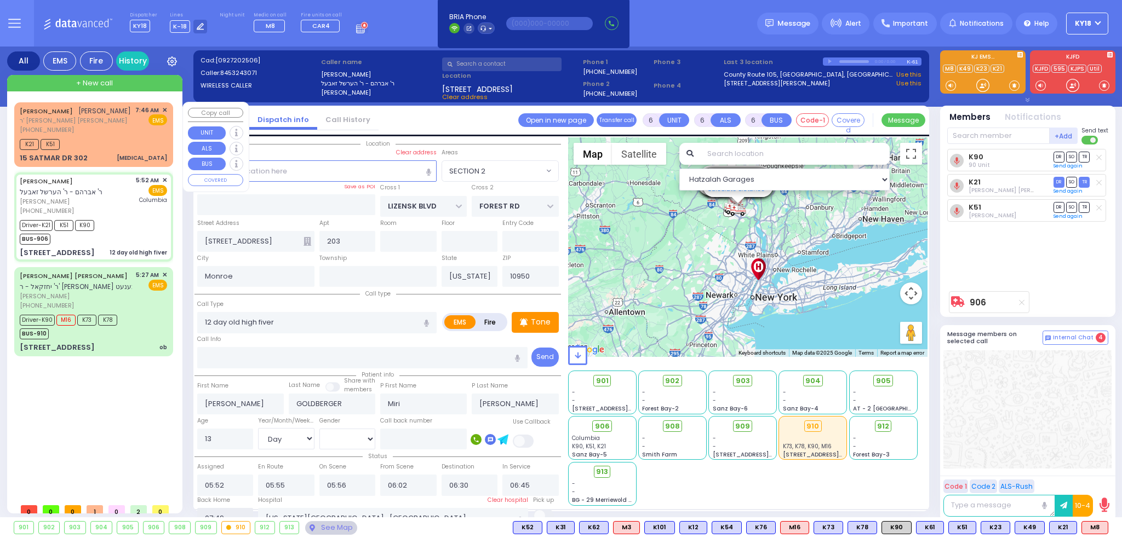
select select
radio input "true"
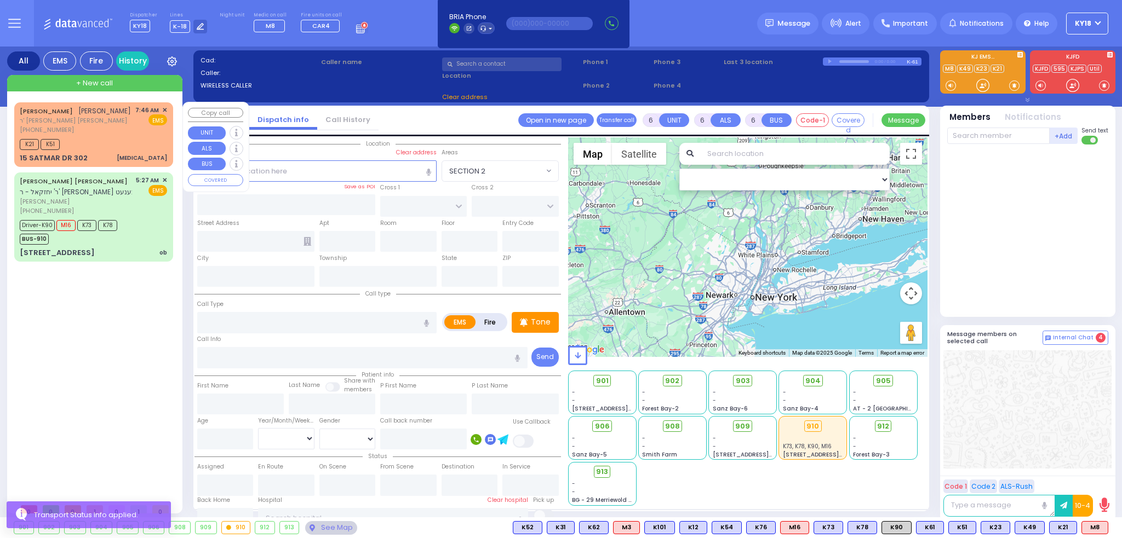
click at [115, 142] on div "K21 K51" at bounding box center [93, 143] width 147 height 14
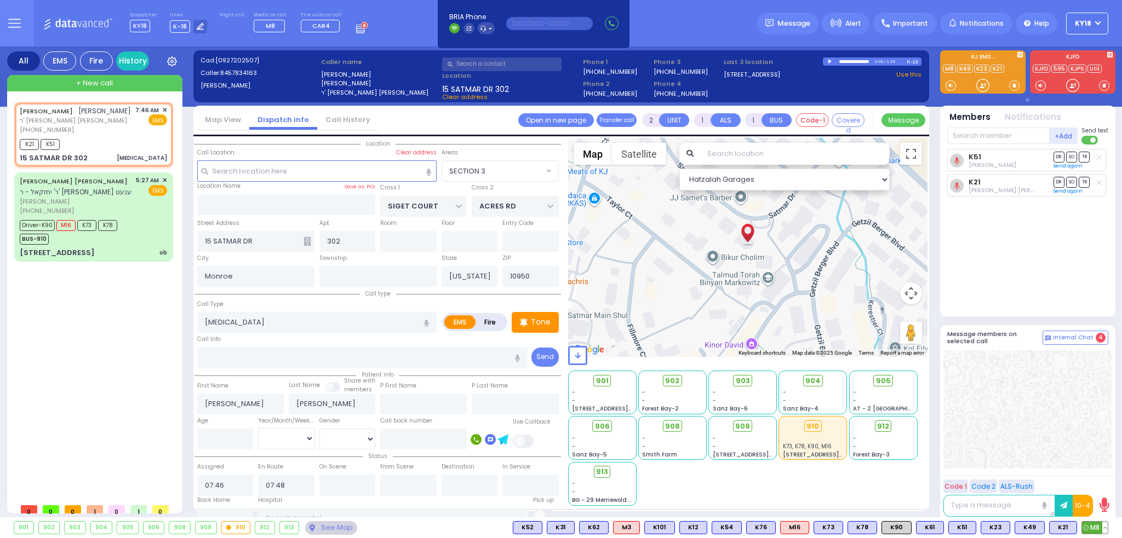
click at [1090, 533] on span "M8" at bounding box center [1095, 528] width 26 height 12
click at [897, 526] on span "K90" at bounding box center [896, 528] width 29 height 12
click at [602, 425] on span "906" at bounding box center [606, 426] width 15 height 11
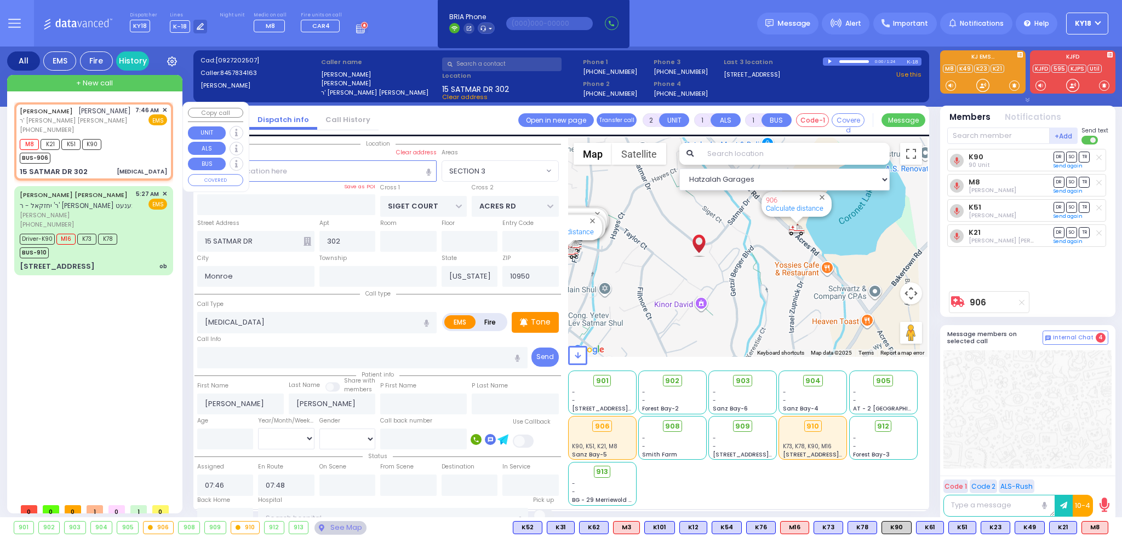
click at [125, 131] on div "[PHONE_NUMBER]" at bounding box center [75, 129] width 111 height 9
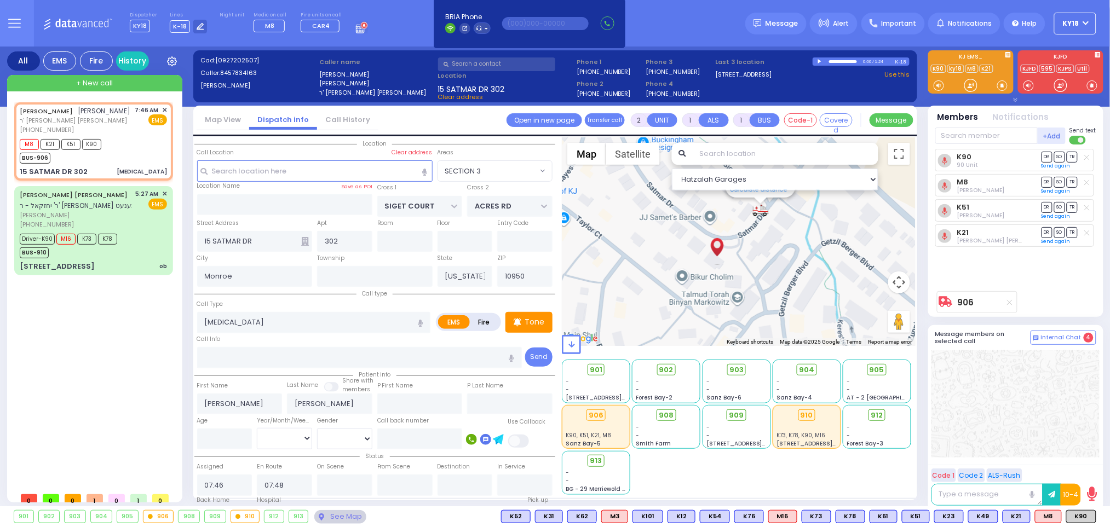
scroll to position [11, 0]
